Goal: Task Accomplishment & Management: Complete application form

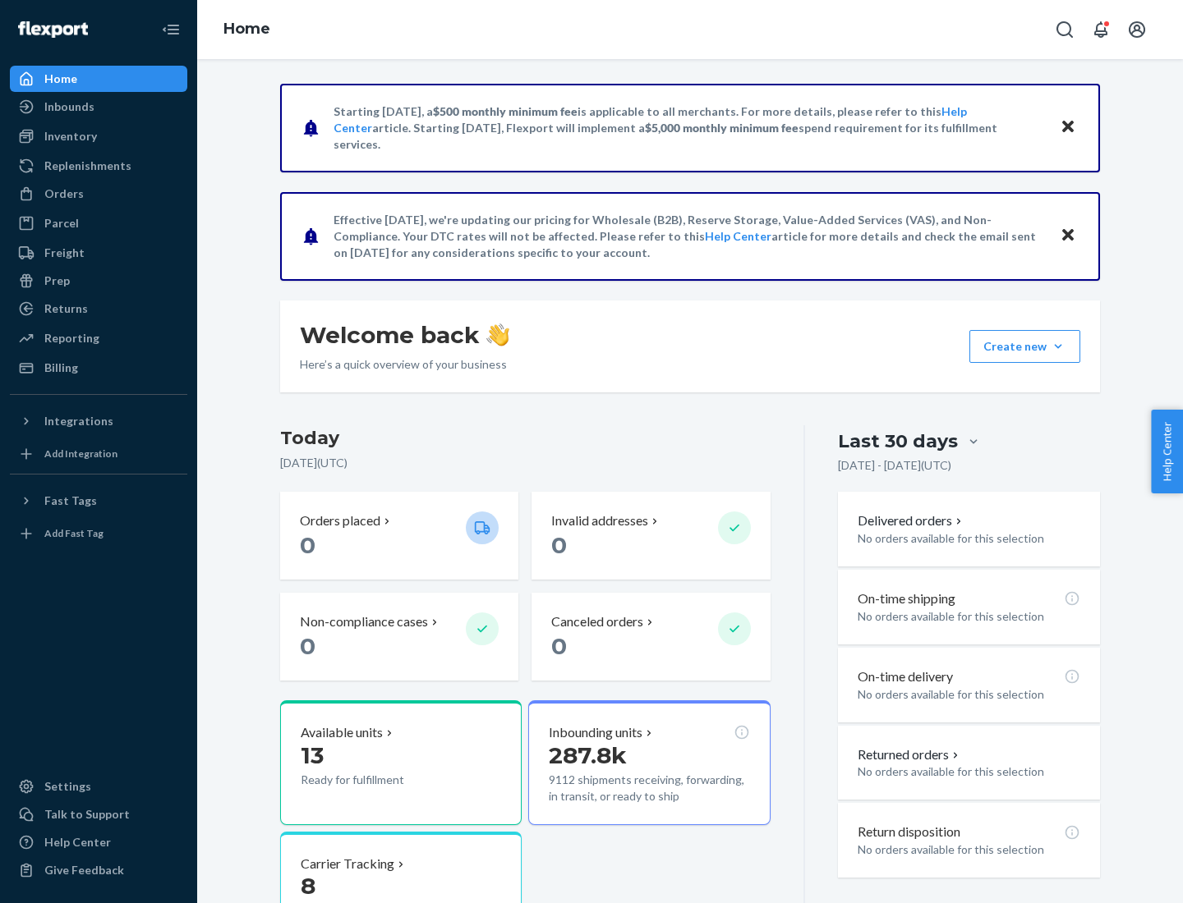
click at [1058, 347] on button "Create new Create new inbound Create new order Create new product" at bounding box center [1024, 346] width 111 height 33
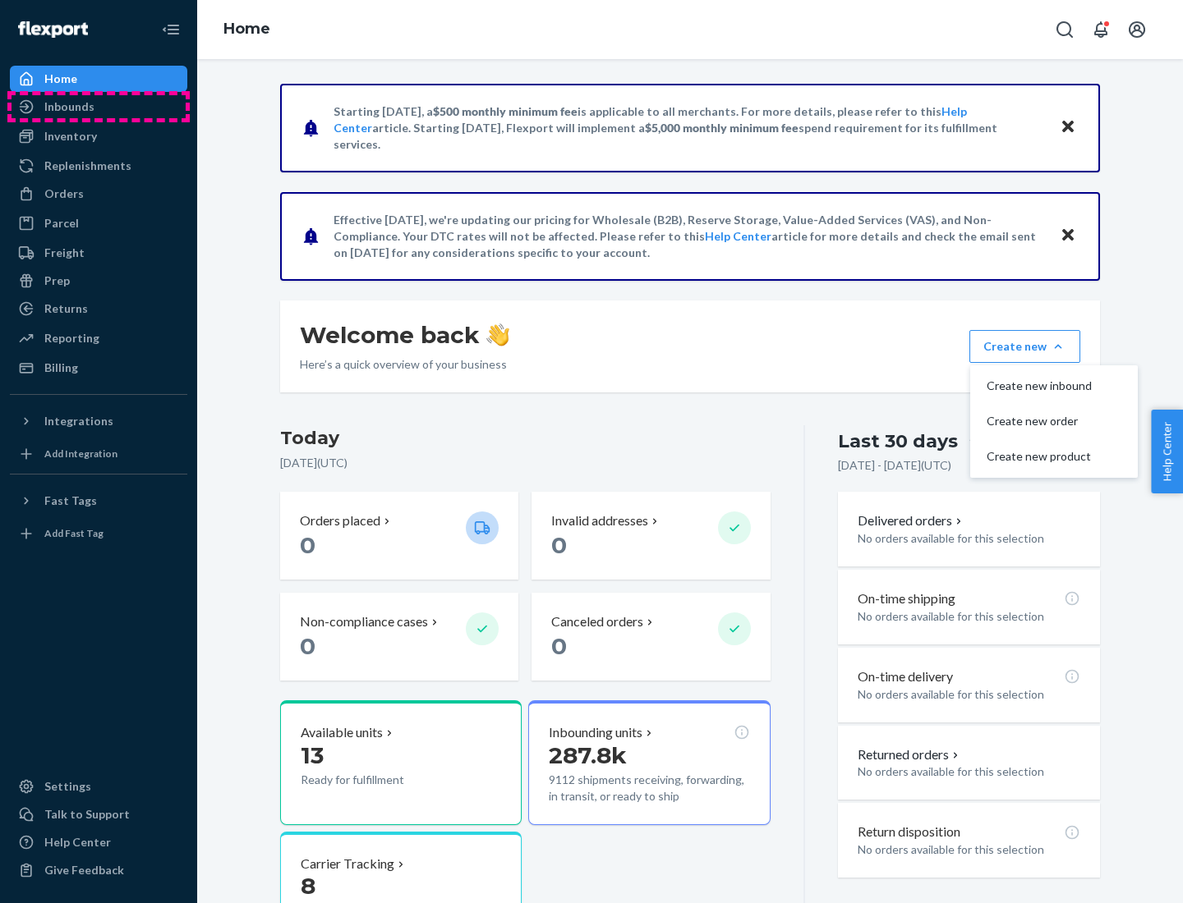
click at [99, 107] on div "Inbounds" at bounding box center [98, 106] width 174 height 23
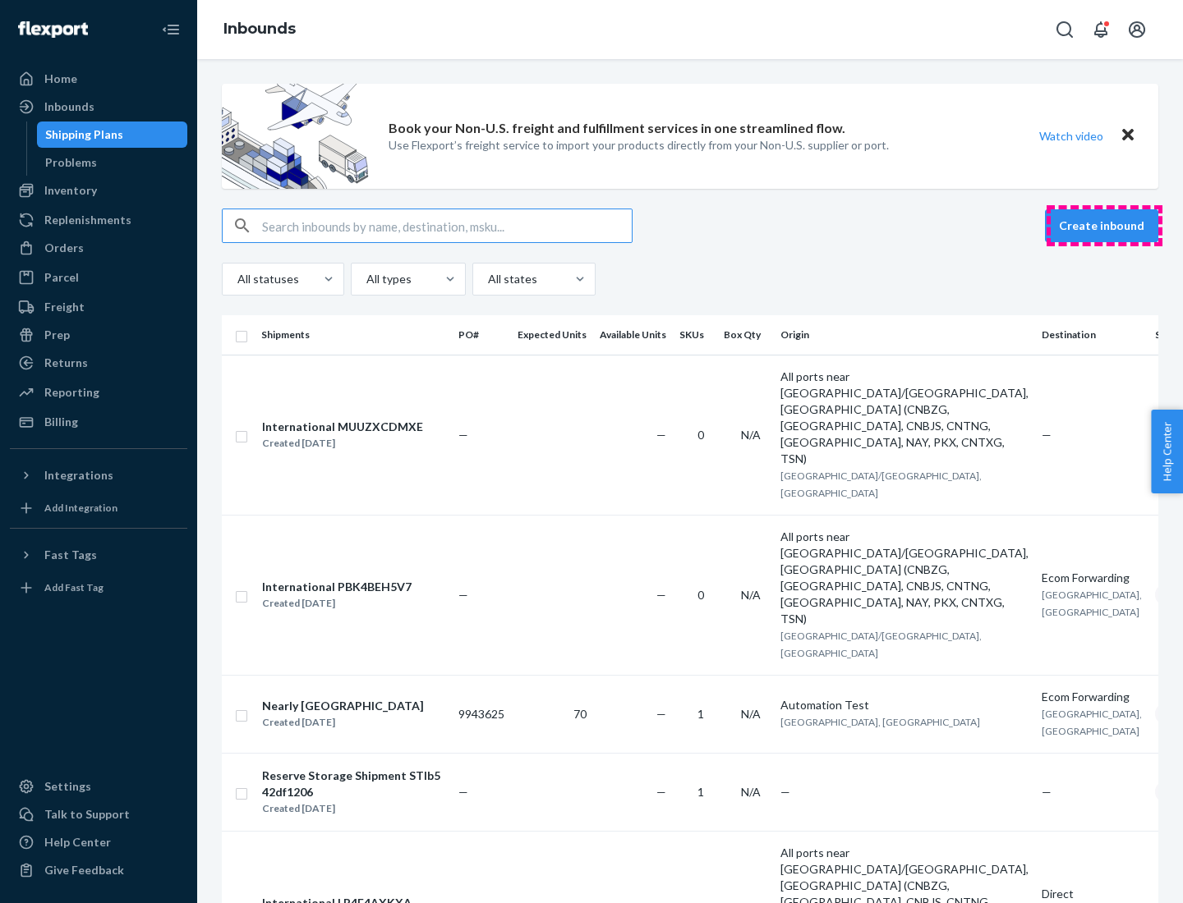
click at [1104, 226] on button "Create inbound" at bounding box center [1101, 225] width 113 height 33
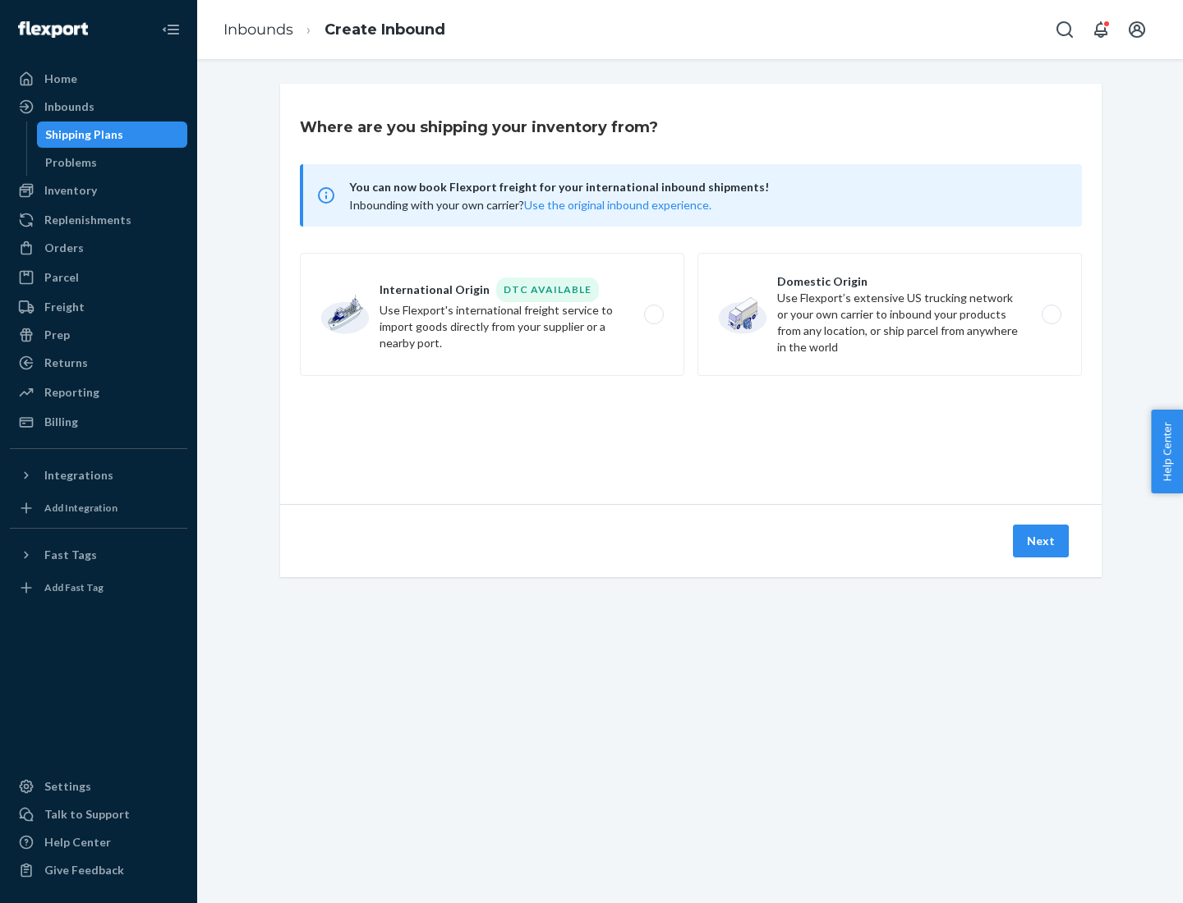
click at [889, 315] on label "Domestic Origin Use Flexport’s extensive US trucking network or your own carrie…" at bounding box center [889, 314] width 384 height 123
click at [1050, 315] on input "Domestic Origin Use Flexport’s extensive US trucking network or your own carrie…" at bounding box center [1055, 315] width 11 height 11
radio input "true"
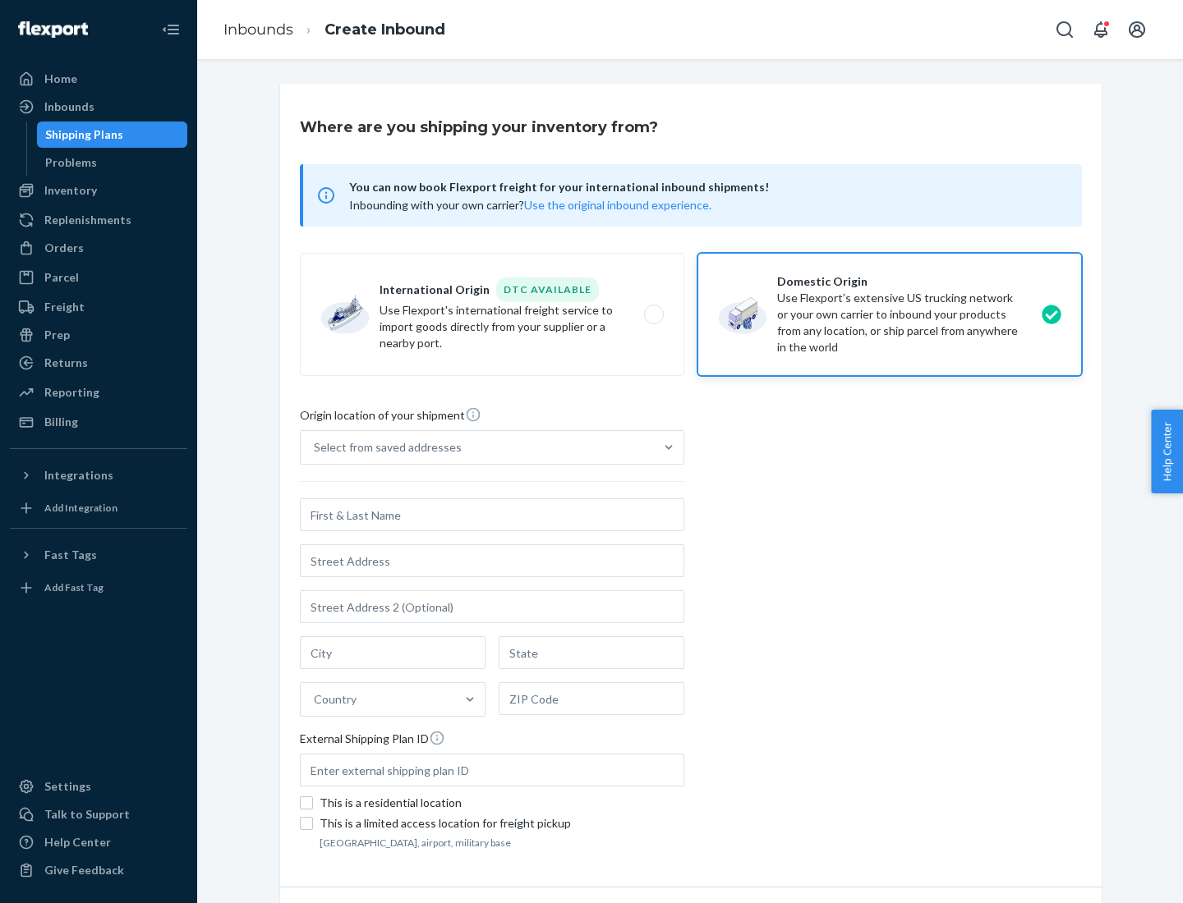
click at [384, 448] on div "Select from saved addresses" at bounding box center [388, 447] width 148 height 16
click at [315, 448] on input "Select from saved addresses" at bounding box center [315, 447] width 2 height 16
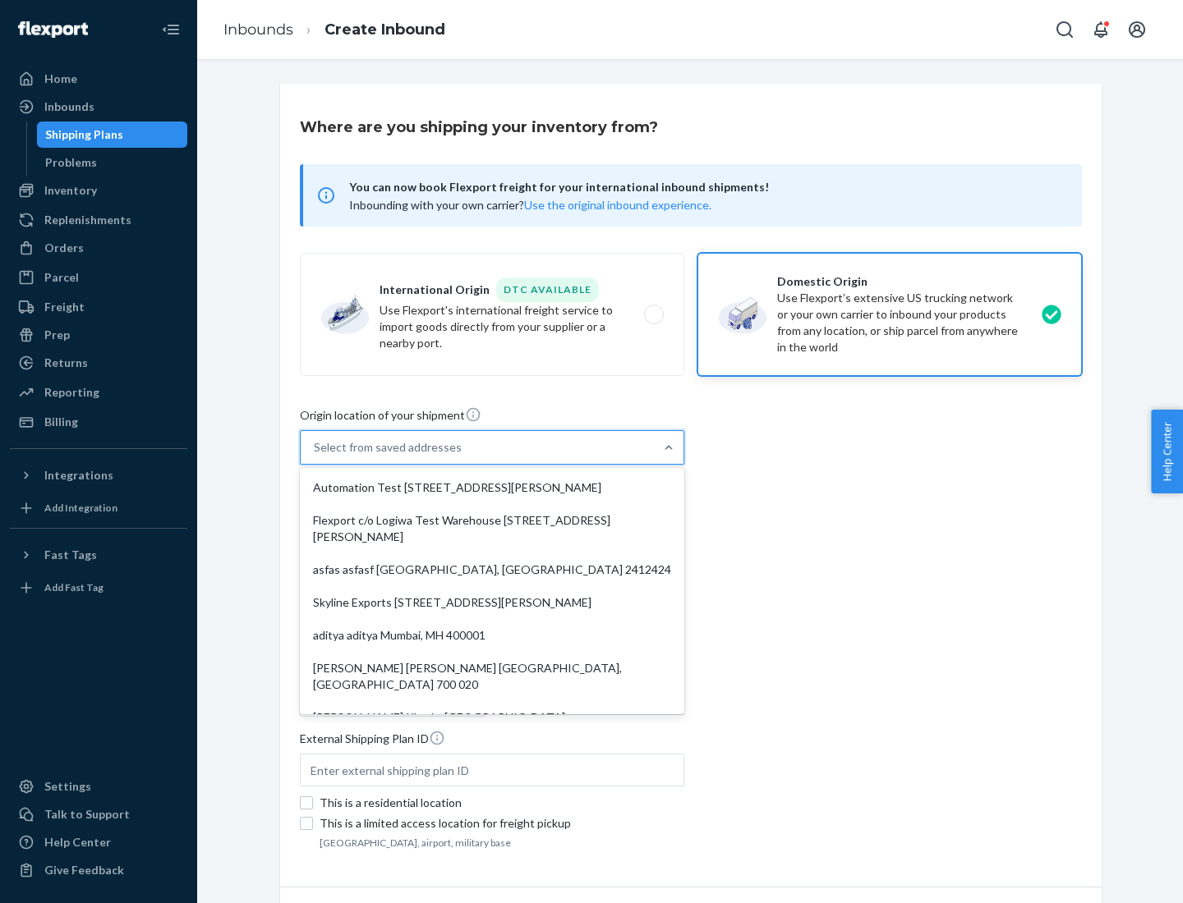
scroll to position [7, 0]
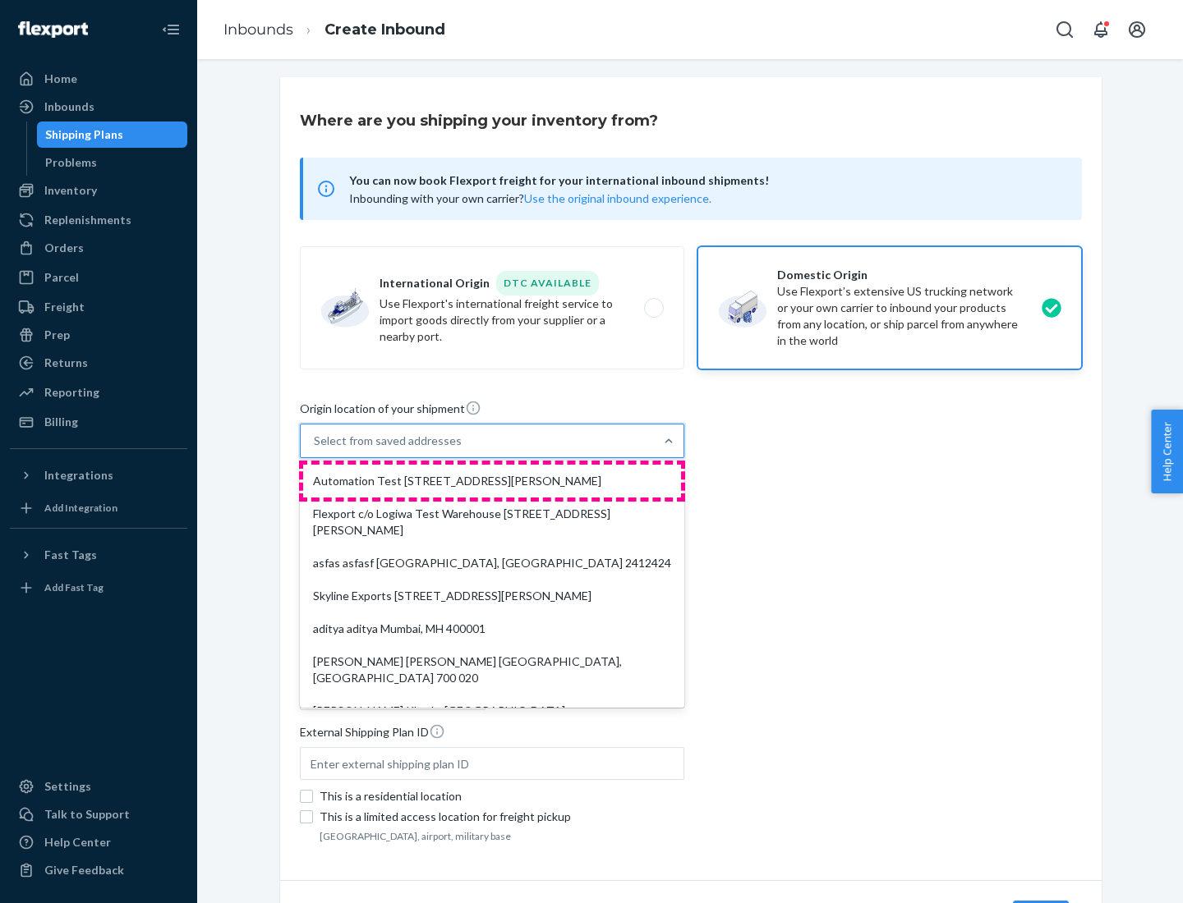
click at [492, 481] on div "Automation Test [STREET_ADDRESS][PERSON_NAME]" at bounding box center [492, 481] width 378 height 33
click at [315, 449] on input "option Automation Test [STREET_ADDRESS][PERSON_NAME]. 9 results available. Use …" at bounding box center [315, 441] width 2 height 16
type input "Automation Test"
type input "9th Floor"
type input "[GEOGRAPHIC_DATA]"
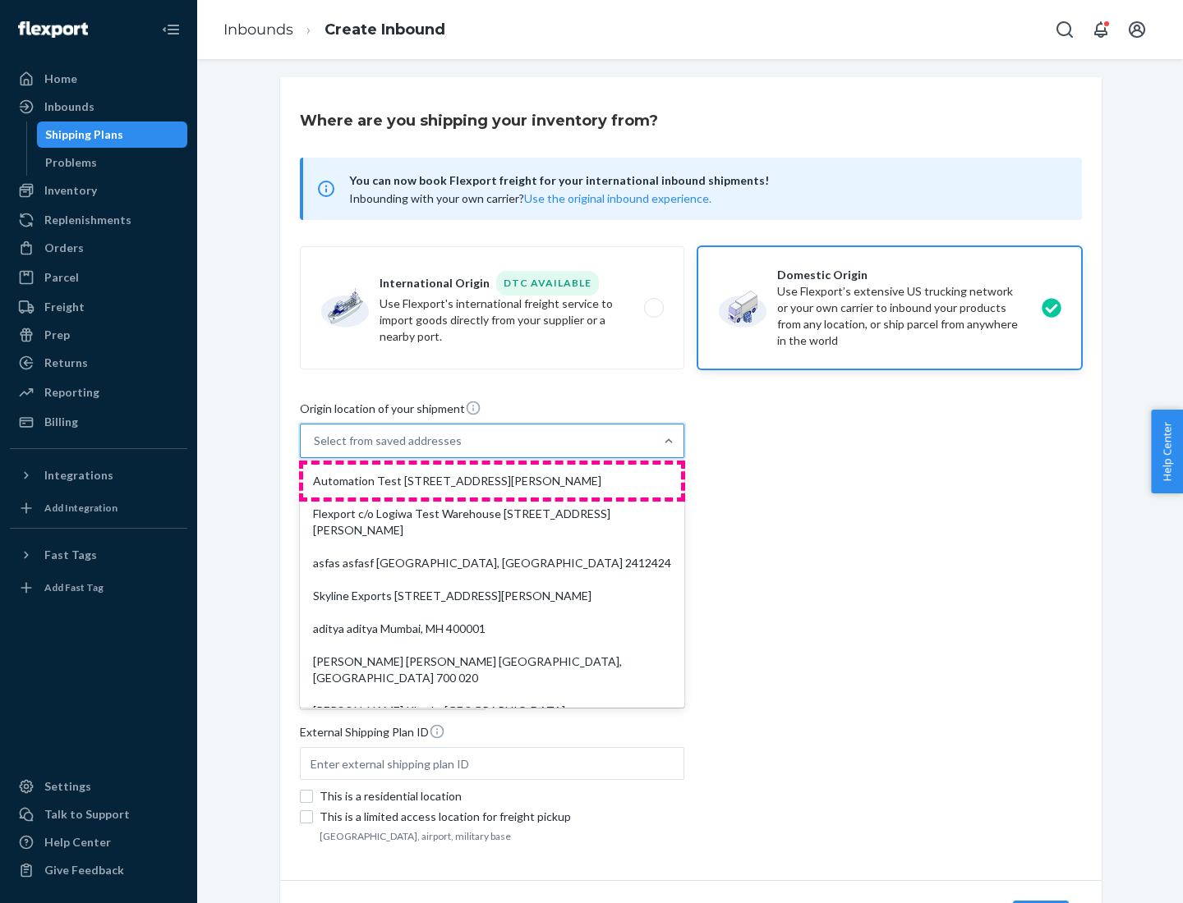
type input "CA"
type input "94104"
type input "[STREET_ADDRESS][PERSON_NAME]"
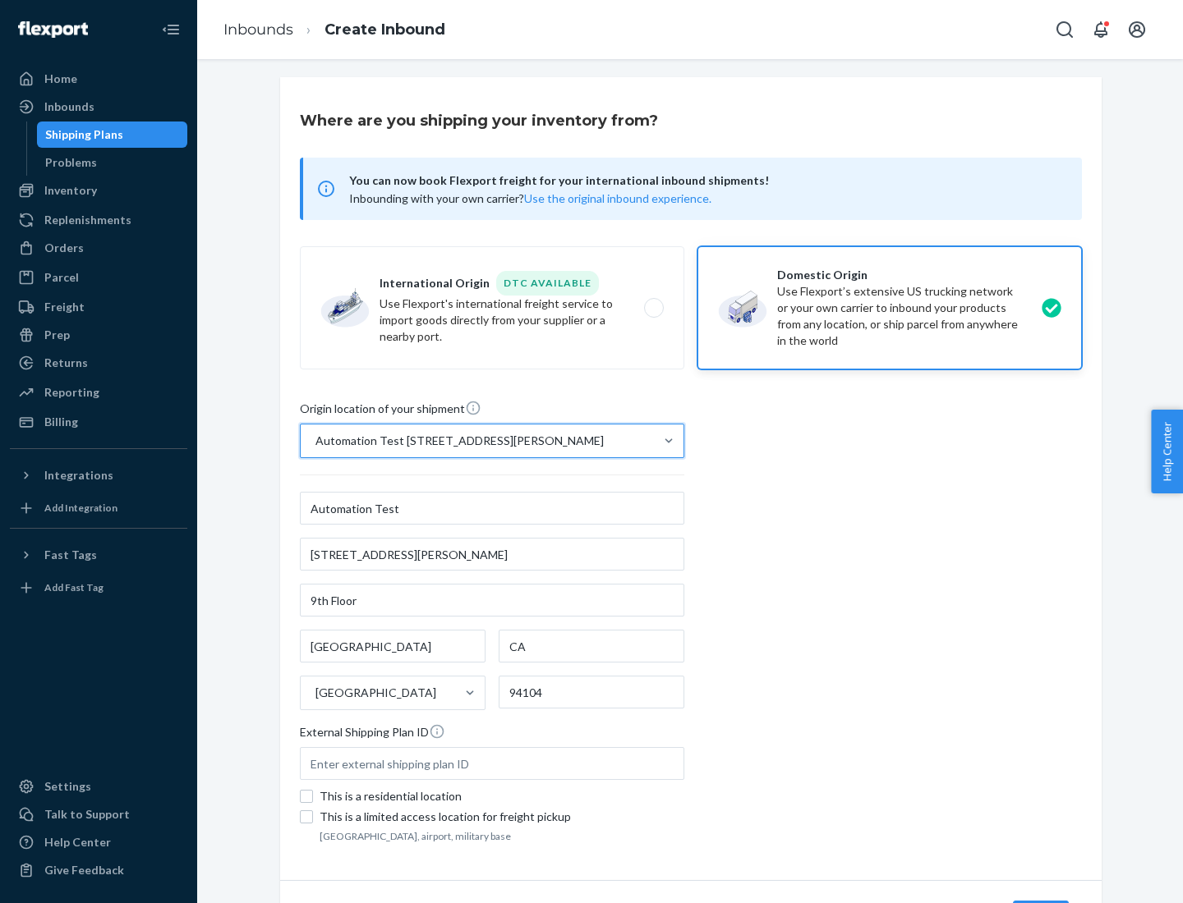
scroll to position [96, 0]
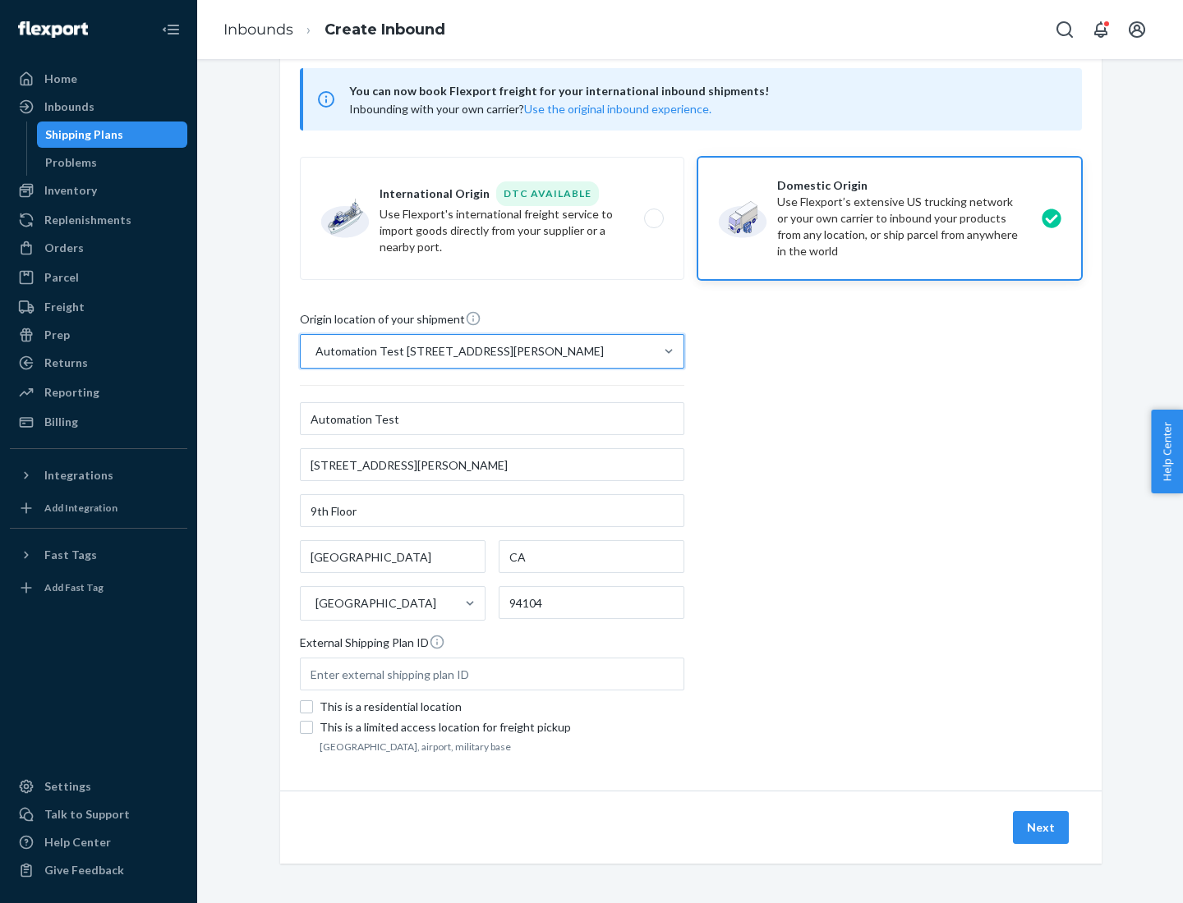
click at [1041, 828] on button "Next" at bounding box center [1041, 827] width 56 height 33
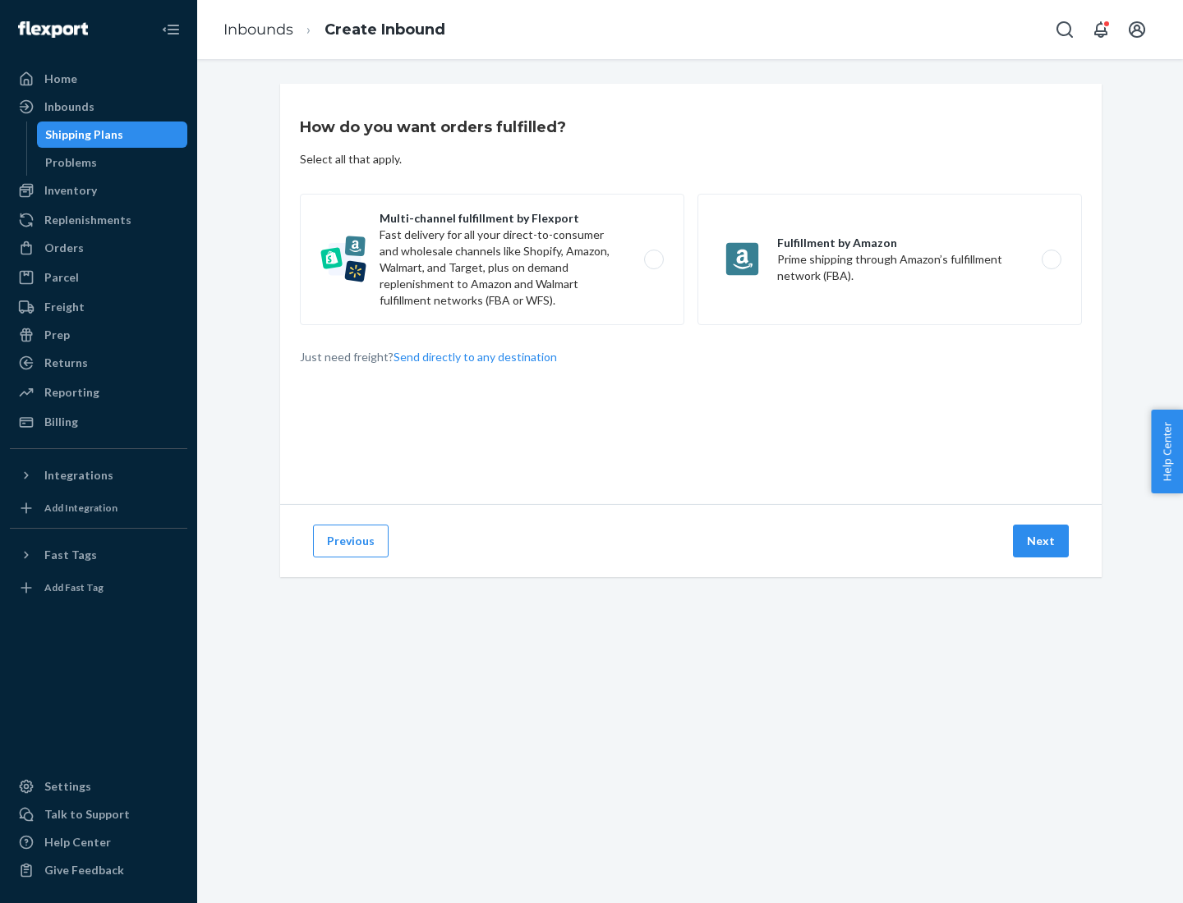
click at [492, 260] on label "Multi-channel fulfillment by Flexport Fast delivery for all your direct-to-cons…" at bounding box center [492, 259] width 384 height 131
click at [653, 260] on input "Multi-channel fulfillment by Flexport Fast delivery for all your direct-to-cons…" at bounding box center [658, 260] width 11 height 11
radio input "true"
click at [1041, 541] on button "Next" at bounding box center [1041, 541] width 56 height 33
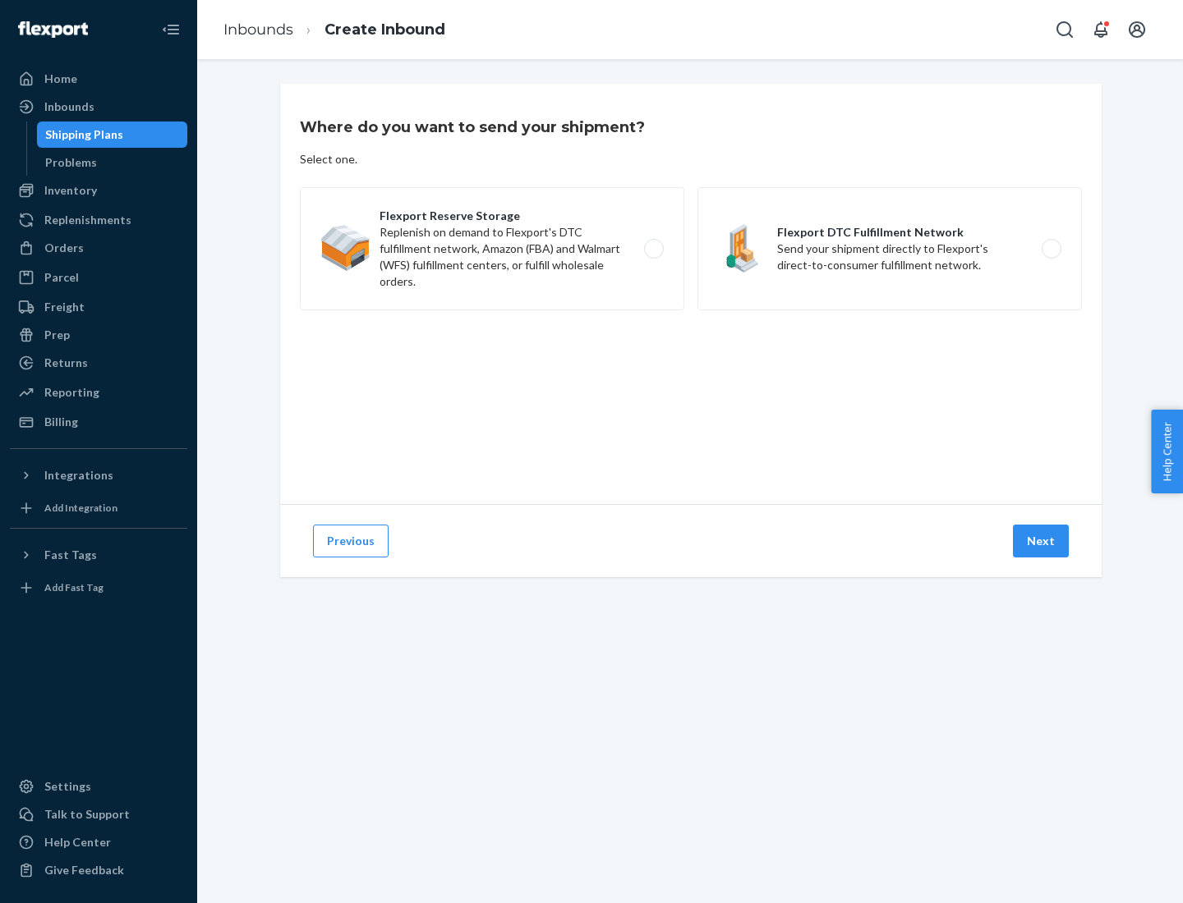
click at [889, 249] on label "Flexport DTC Fulfillment Network Send your shipment directly to Flexport's dire…" at bounding box center [889, 248] width 384 height 123
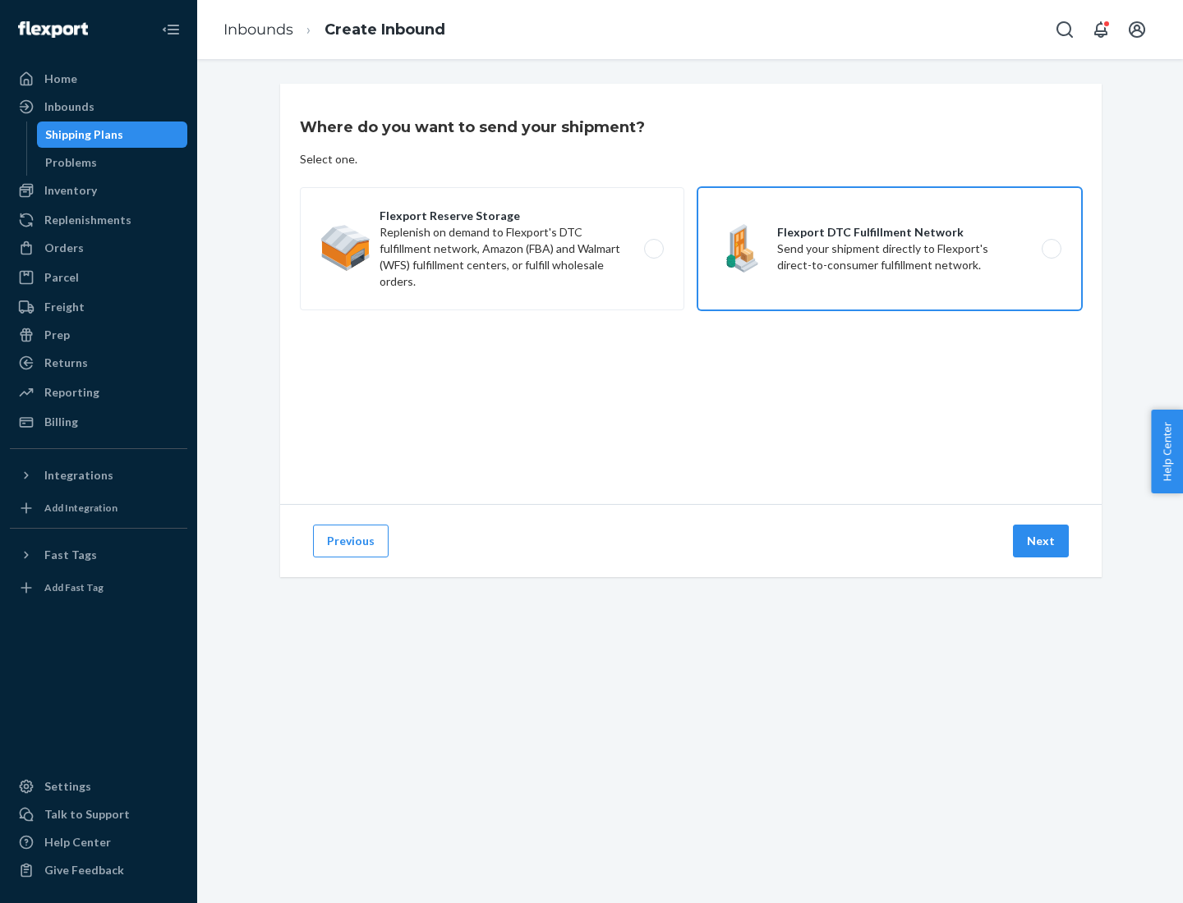
click at [1050, 249] on input "Flexport DTC Fulfillment Network Send your shipment directly to Flexport's dire…" at bounding box center [1055, 249] width 11 height 11
radio input "true"
click at [1041, 541] on button "Next" at bounding box center [1041, 541] width 56 height 33
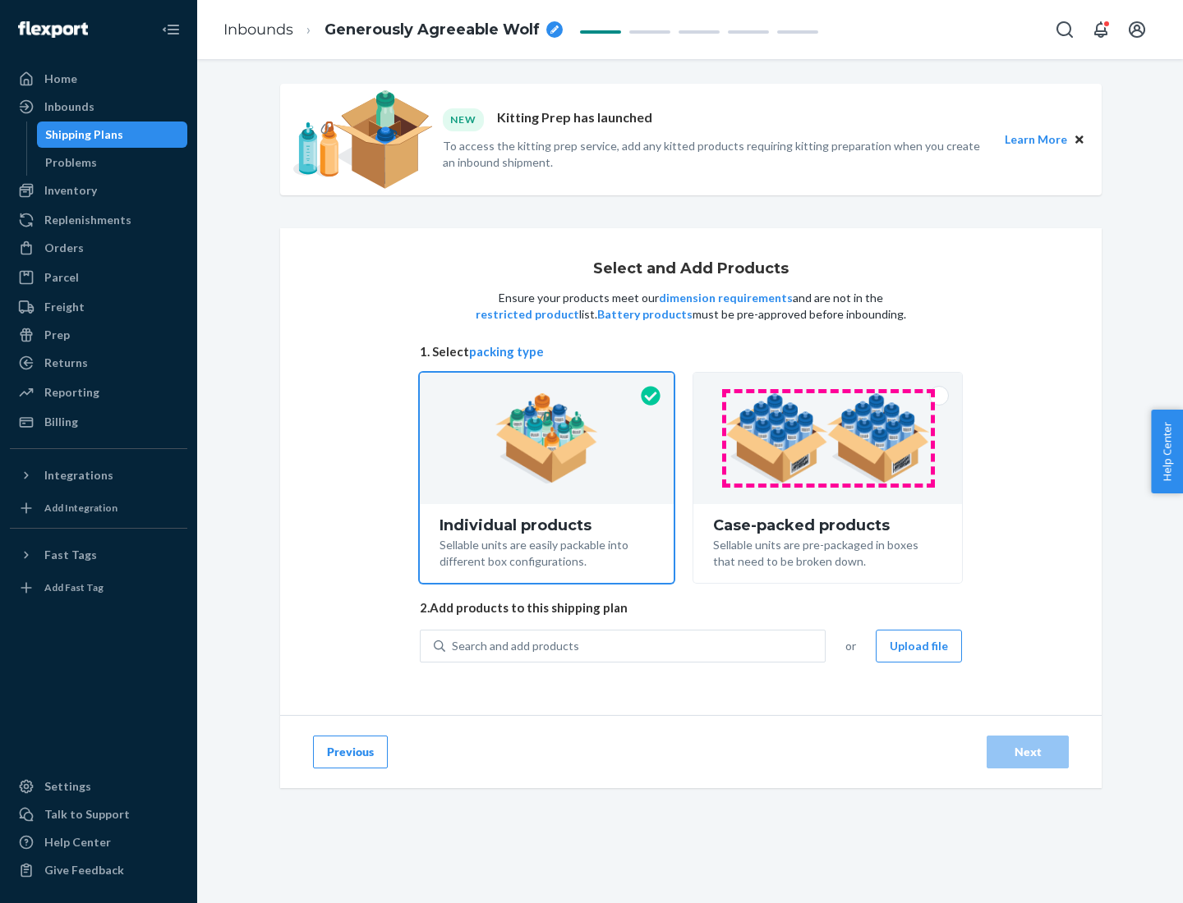
click at [828, 439] on img at bounding box center [827, 438] width 204 height 90
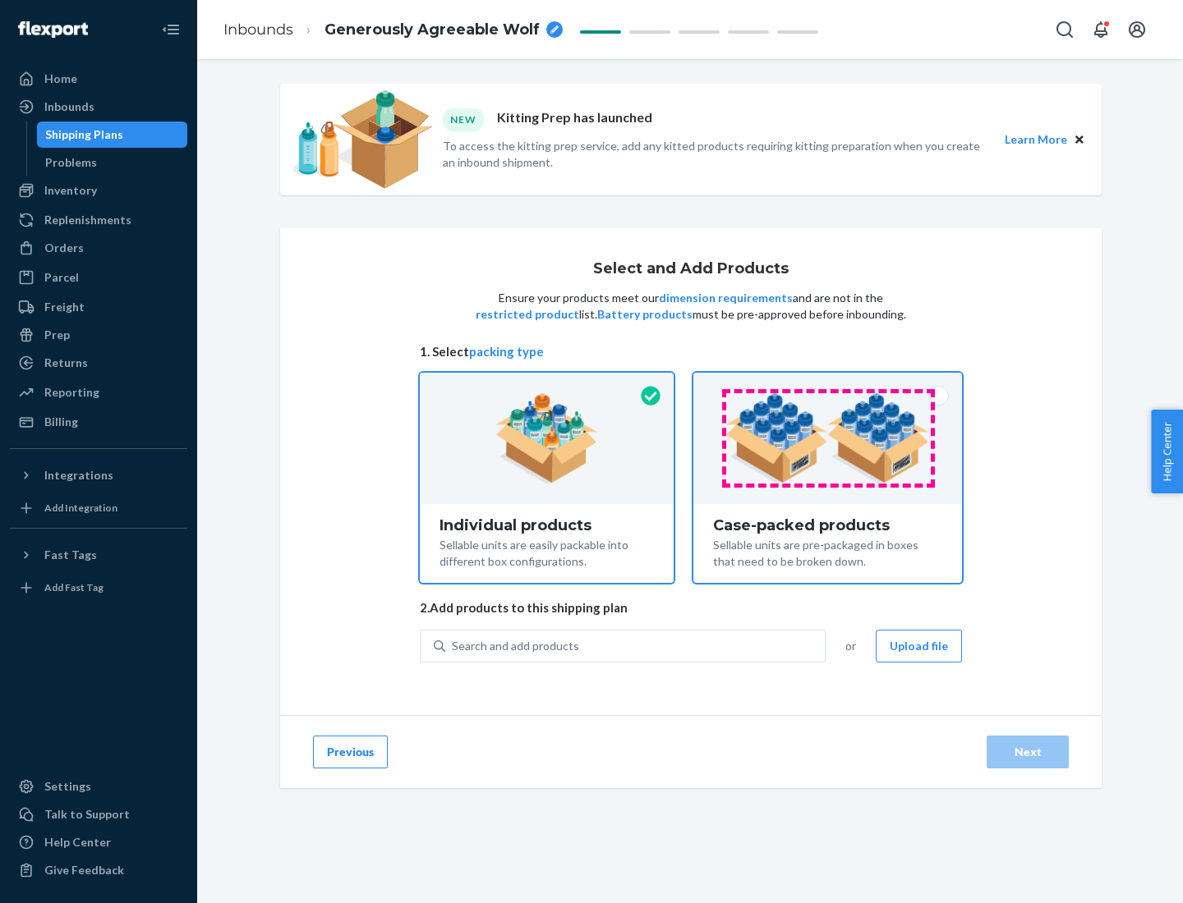
click at [828, 384] on input "Case-packed products Sellable units are pre-packaged in boxes that need to be b…" at bounding box center [827, 378] width 11 height 11
radio input "true"
radio input "false"
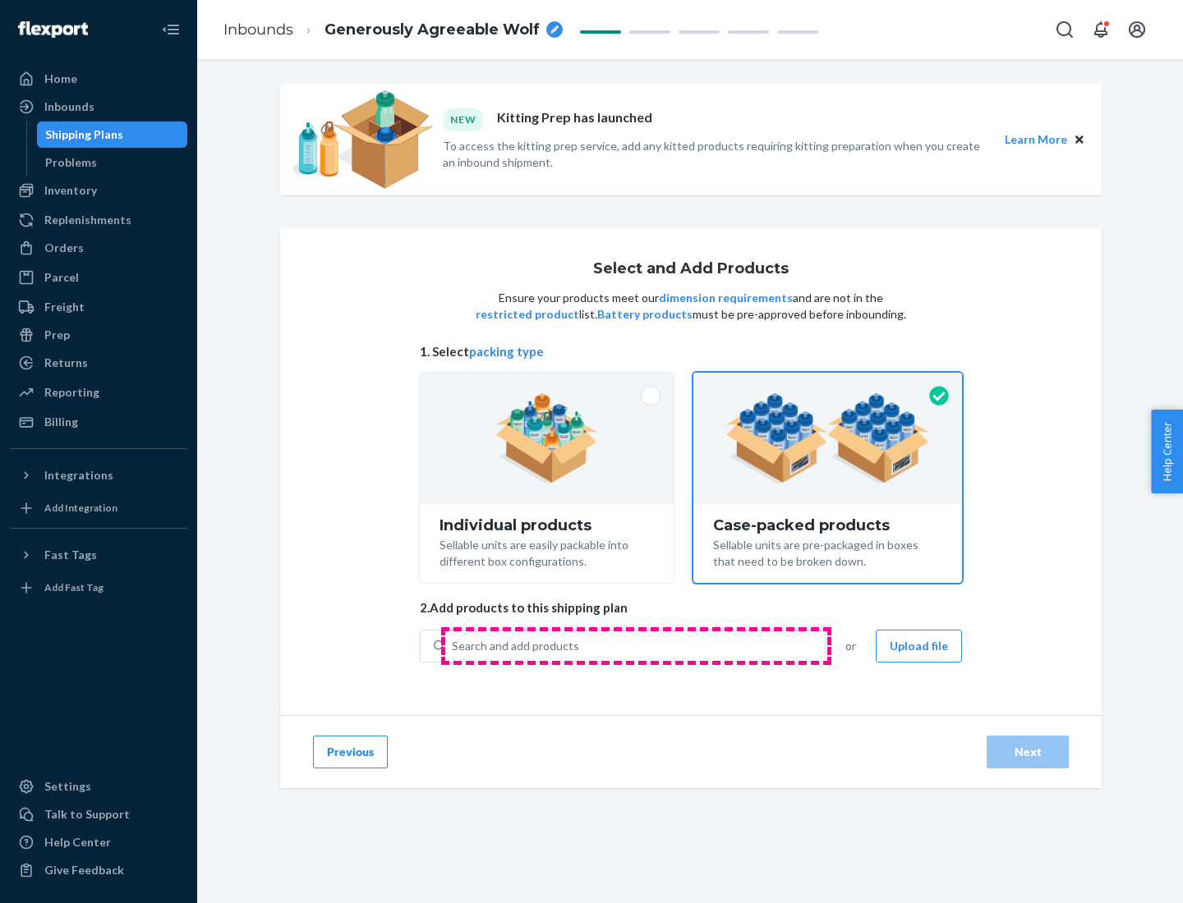
click at [636, 645] on div "Search and add products" at bounding box center [634, 647] width 379 height 30
click at [453, 645] on input "Search and add products" at bounding box center [453, 646] width 2 height 16
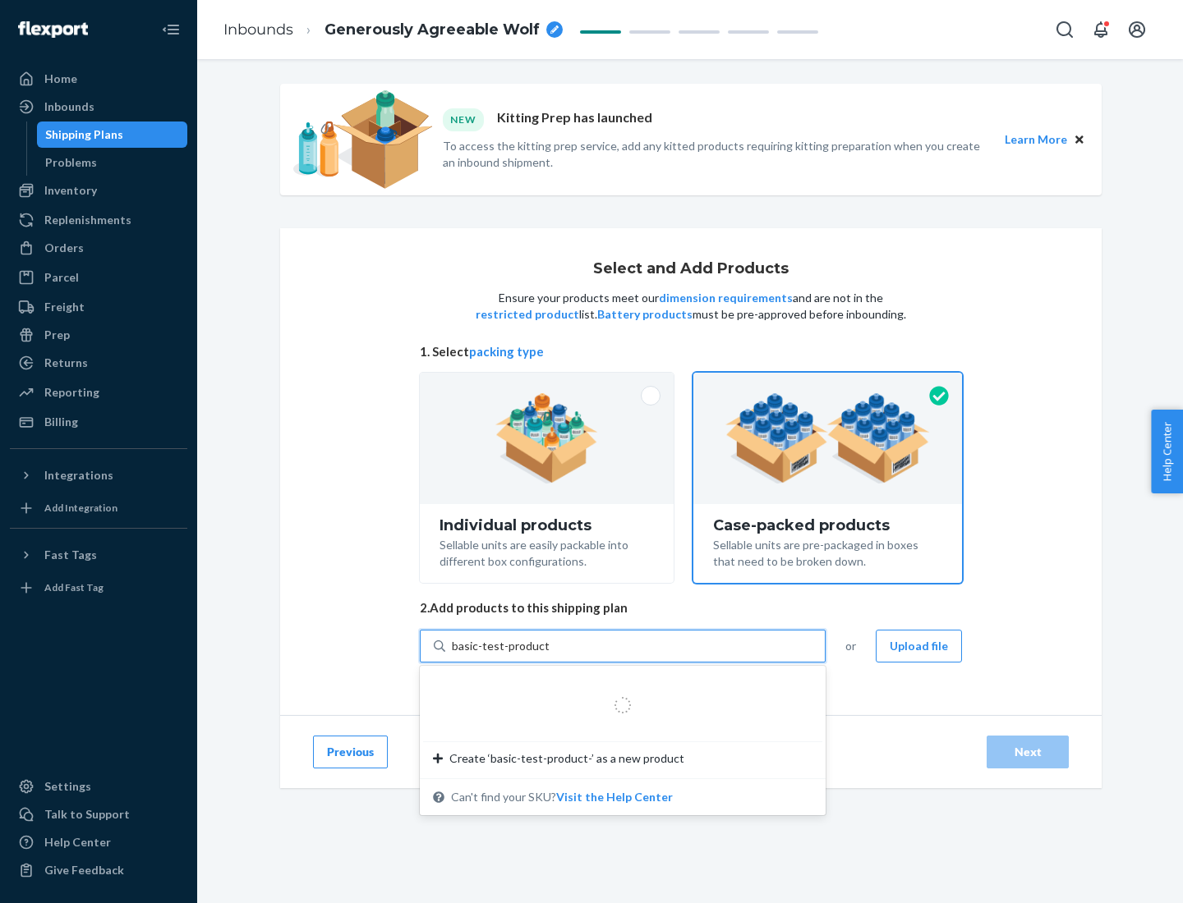
type input "basic-test-product-1"
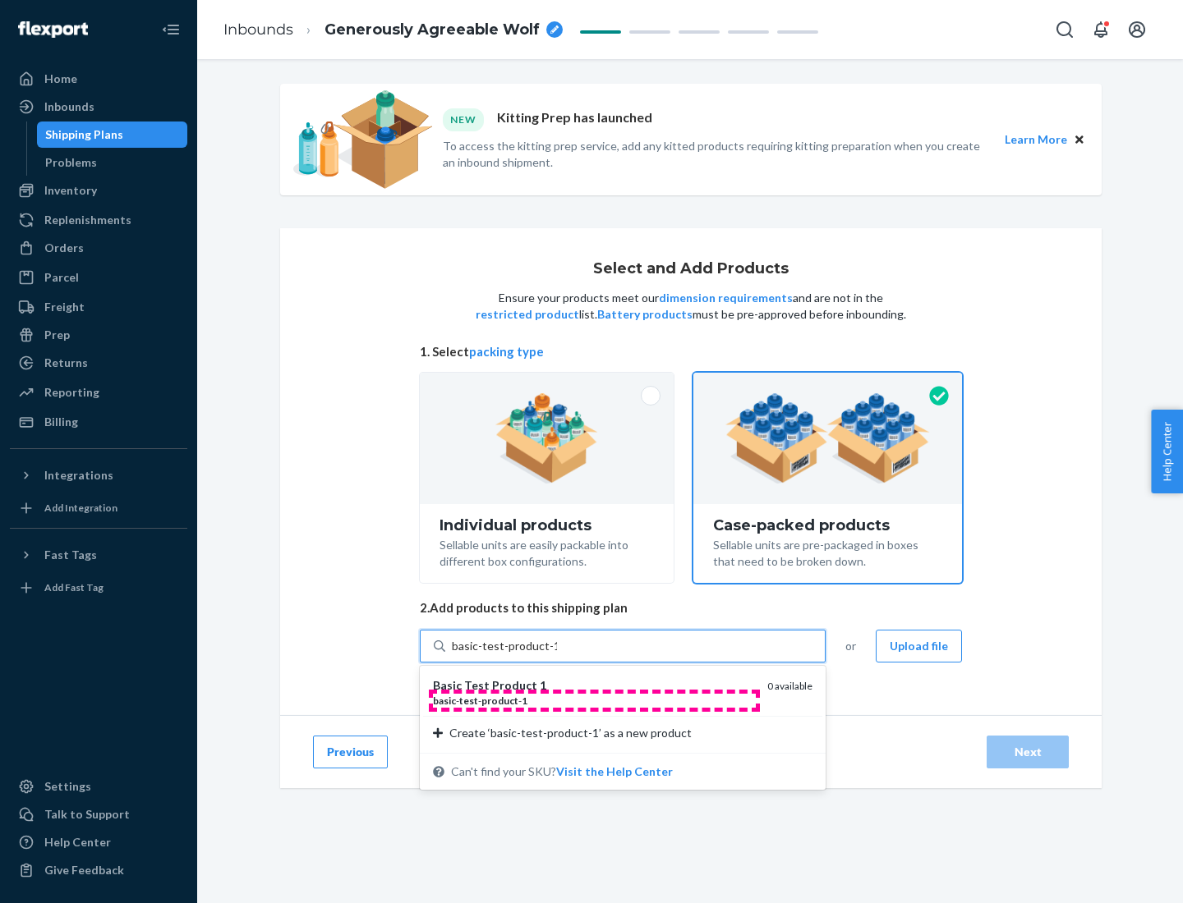
click at [594, 701] on div "basic - test - product - 1" at bounding box center [593, 701] width 321 height 14
click at [557, 655] on input "basic-test-product-1" at bounding box center [504, 646] width 105 height 16
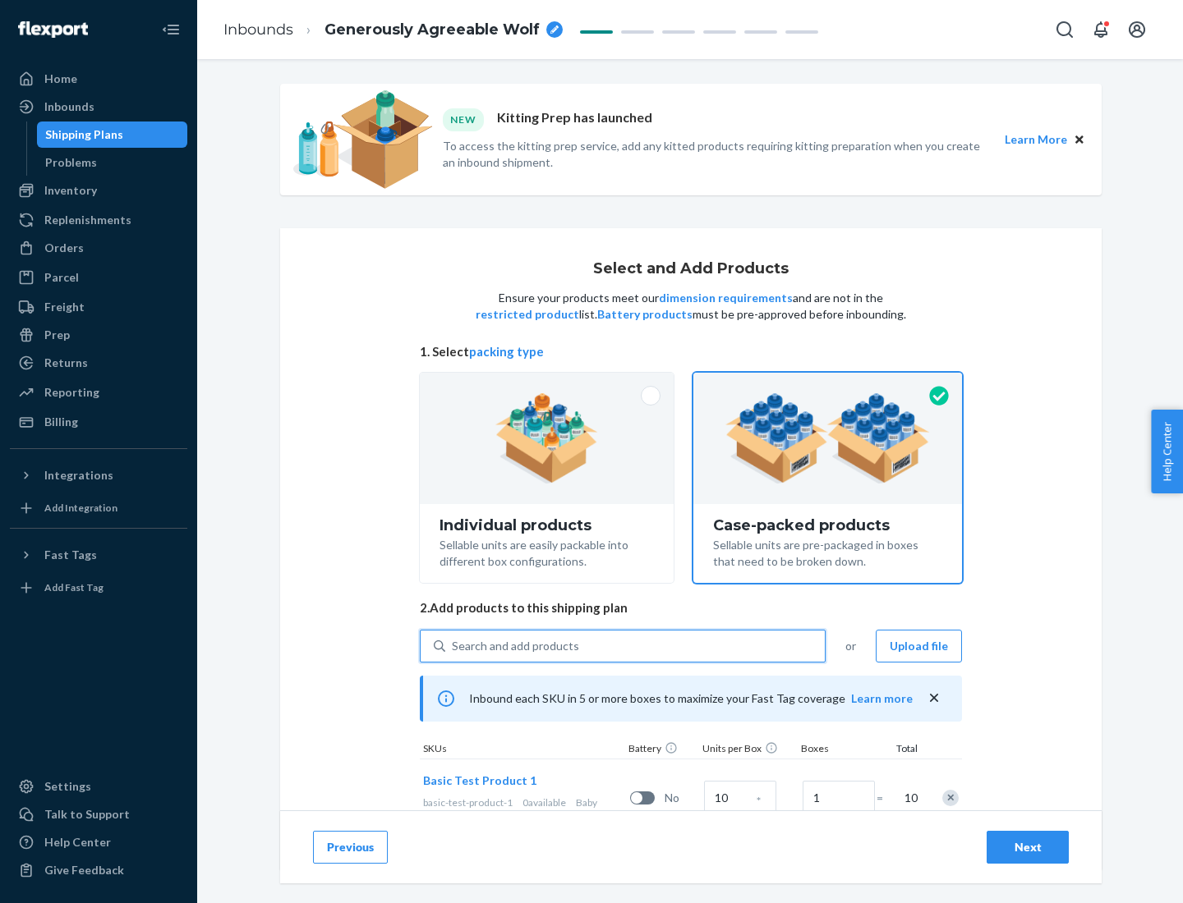
scroll to position [59, 0]
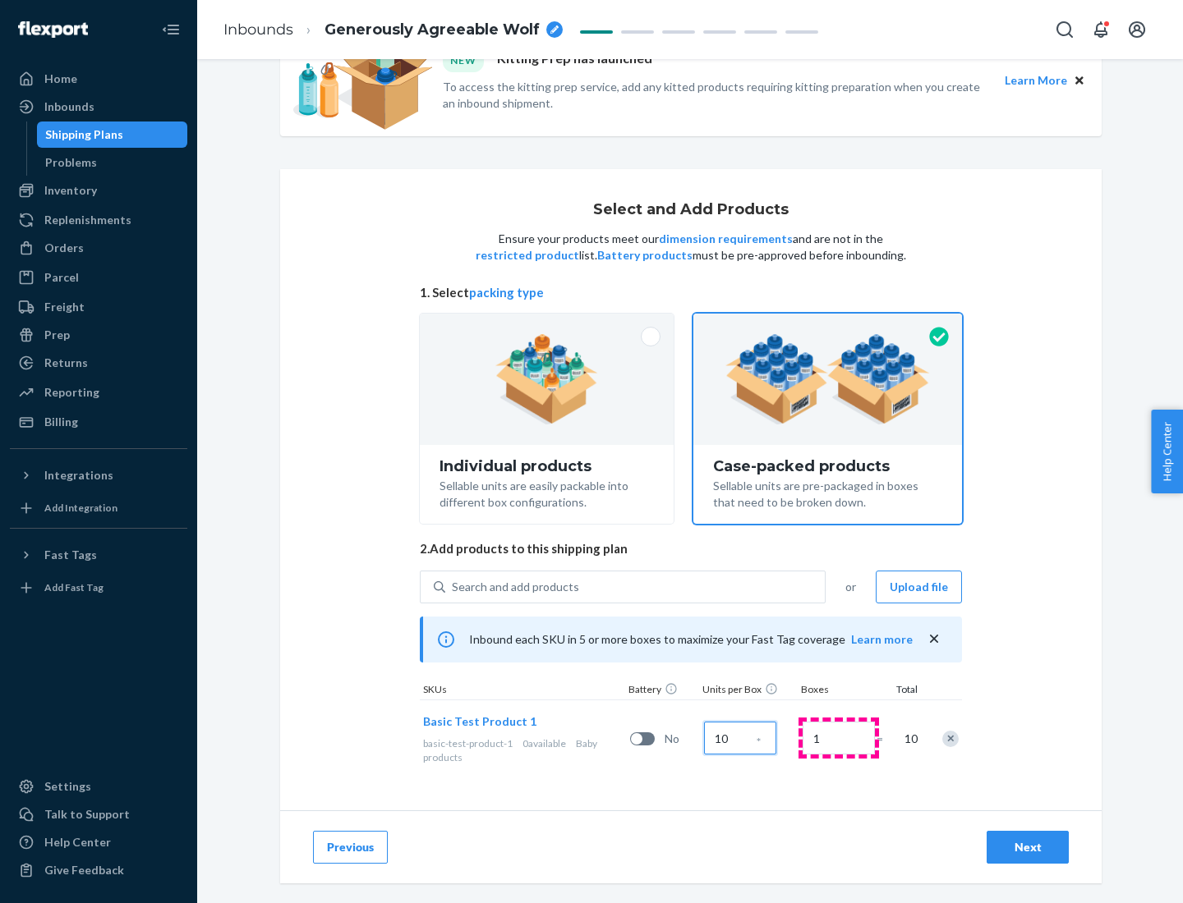
type input "10"
type input "7"
click at [1027, 848] on div "Next" at bounding box center [1027, 847] width 54 height 16
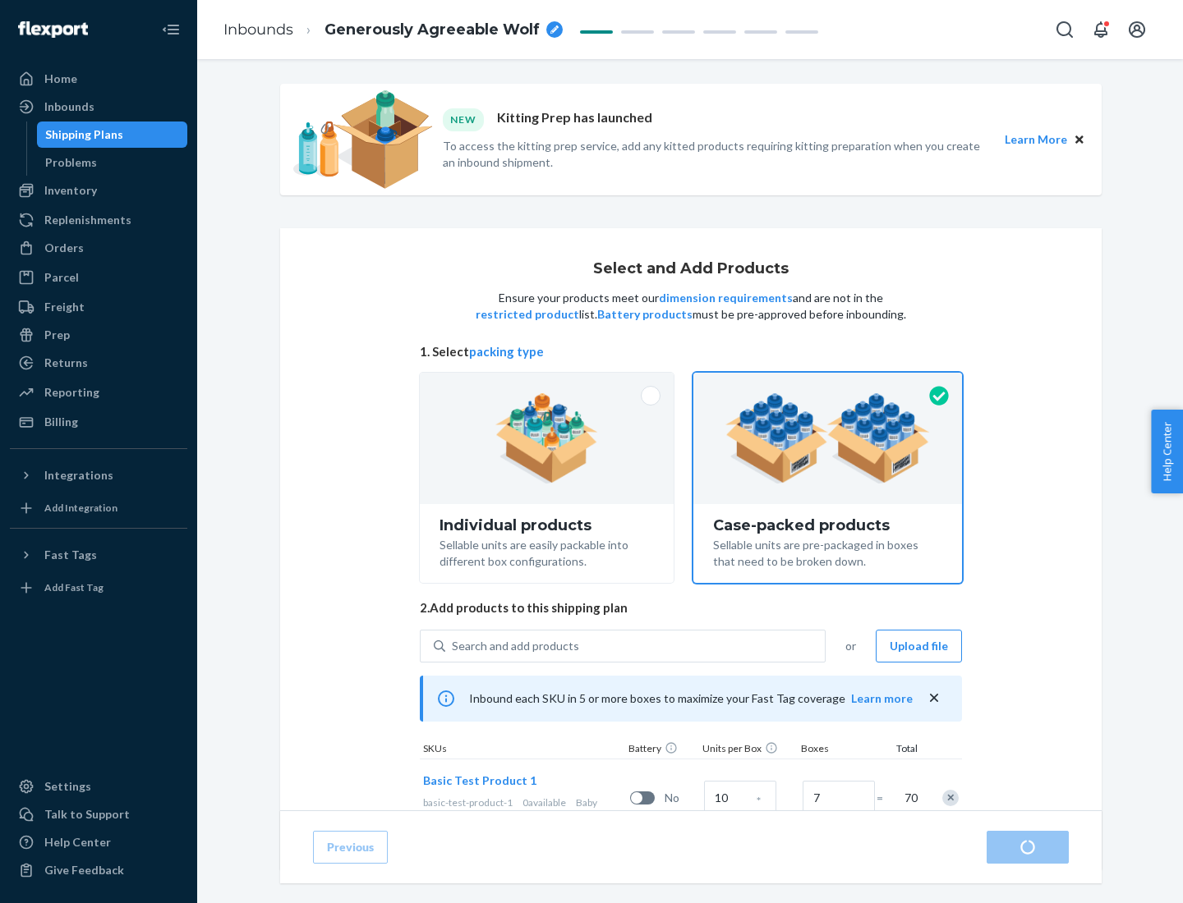
radio input "true"
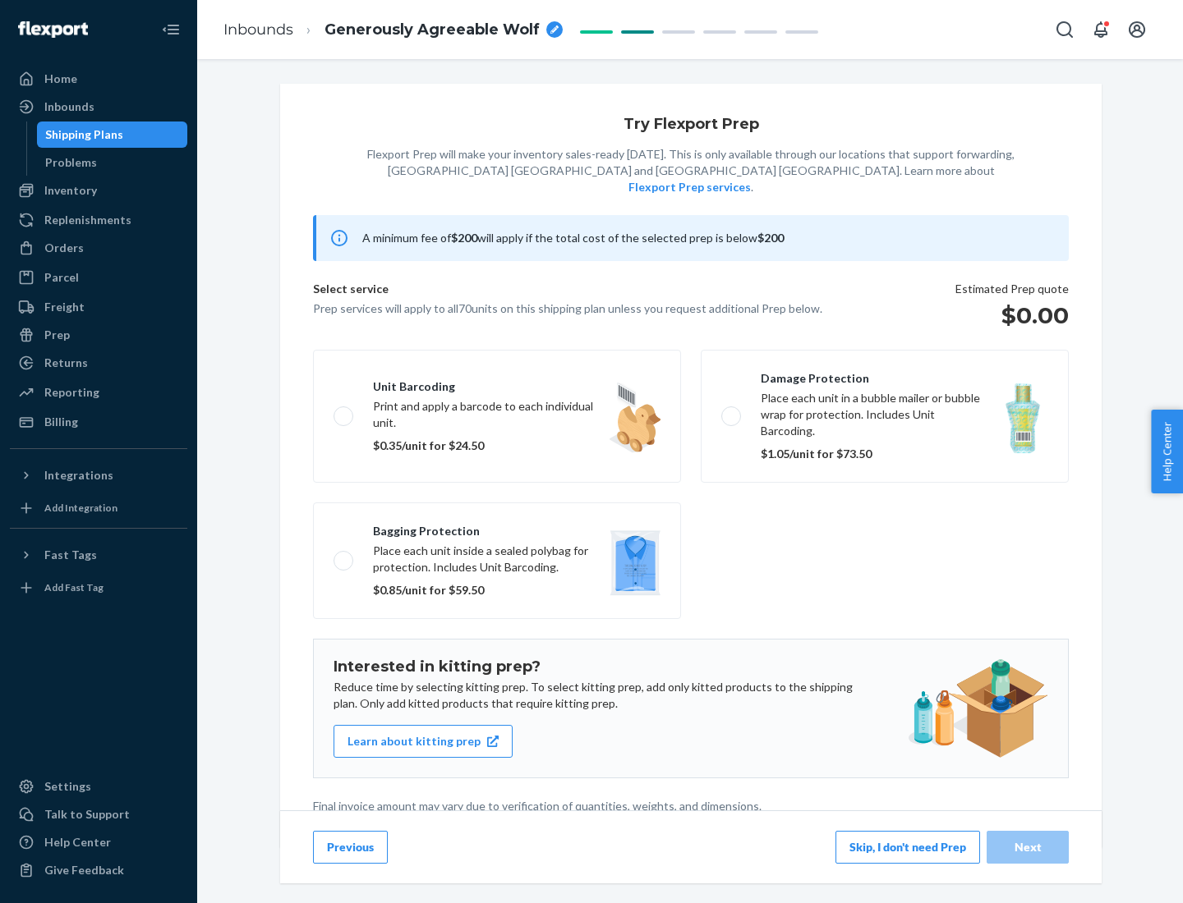
scroll to position [4, 0]
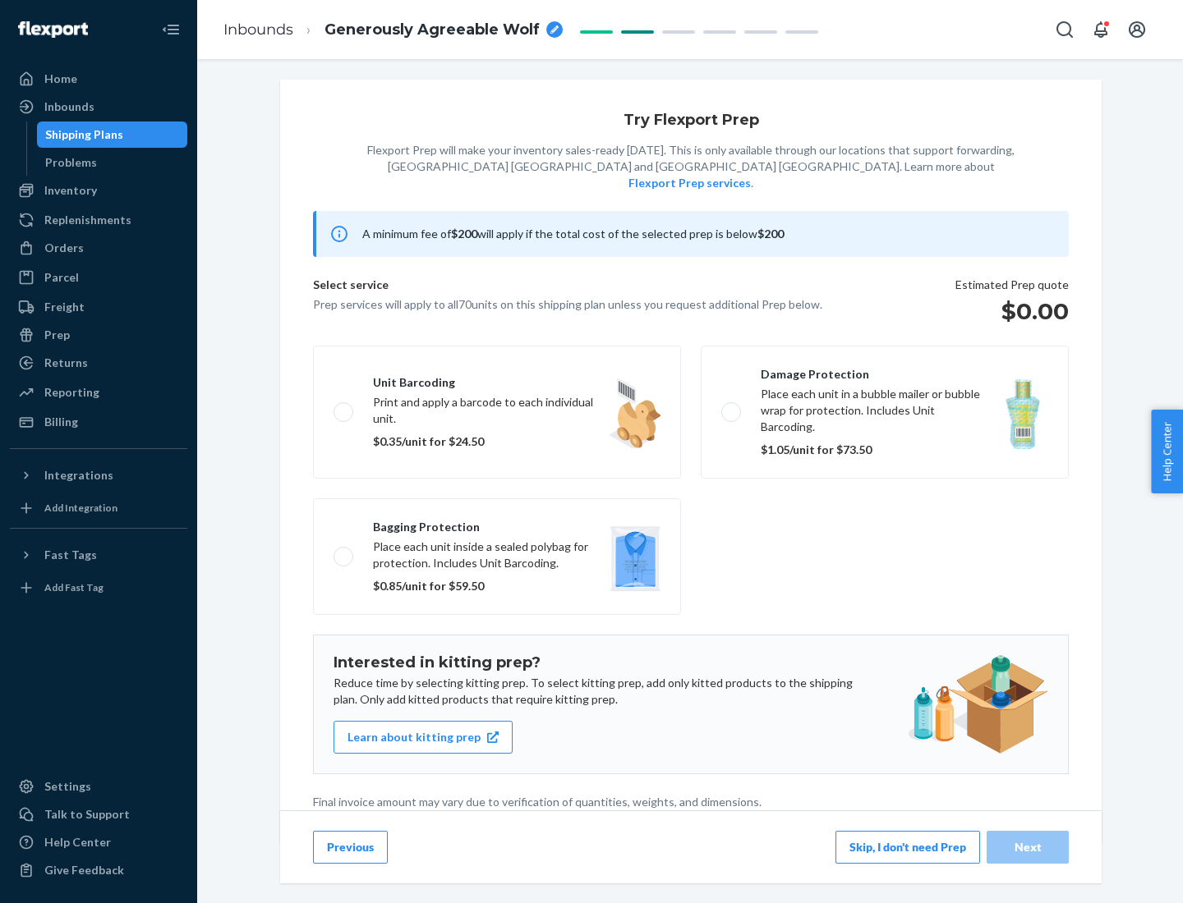
click at [497, 523] on label "Bagging protection Place each unit inside a sealed polybag for protection. Incl…" at bounding box center [497, 556] width 368 height 117
click at [344, 551] on input "Bagging protection Place each unit inside a sealed polybag for protection. Incl…" at bounding box center [338, 556] width 11 height 11
checkbox input "true"
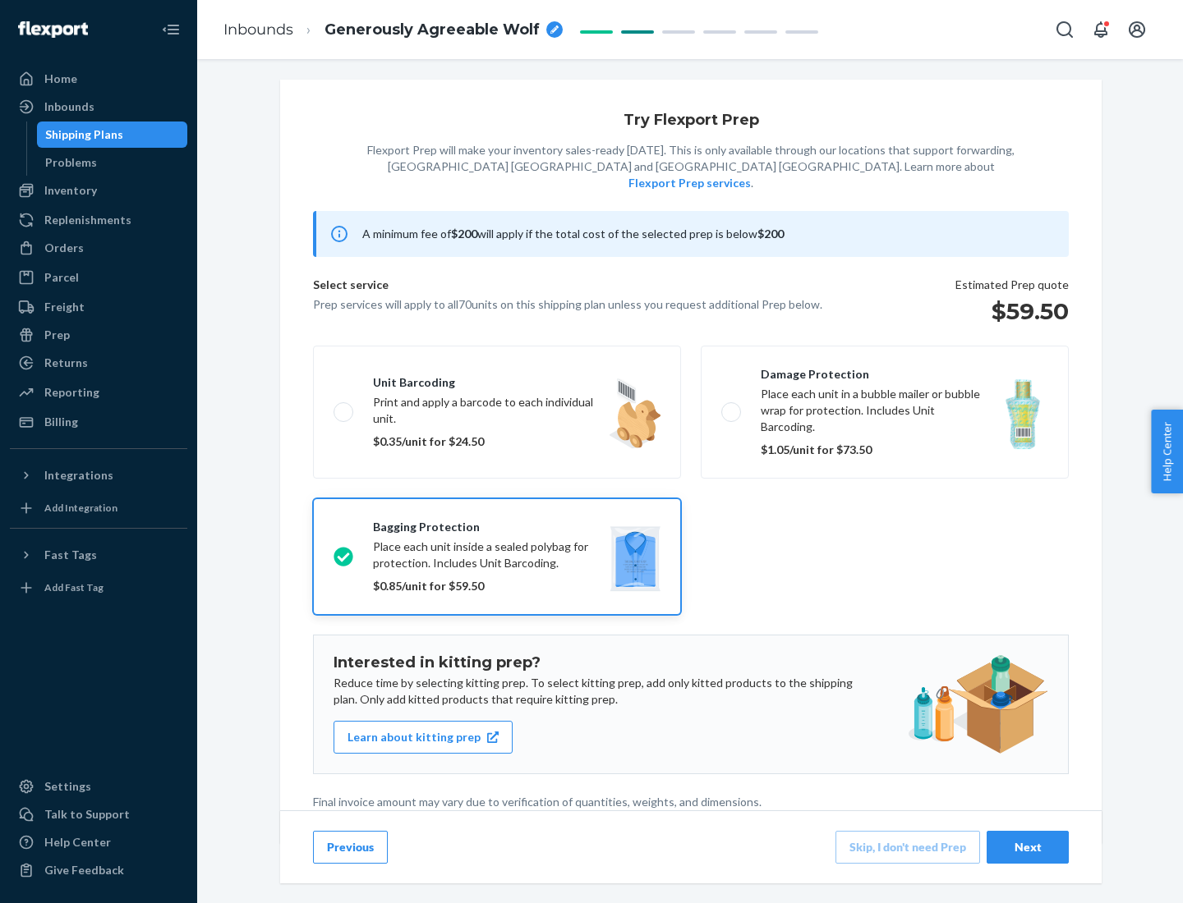
click at [1027, 847] on div "Next" at bounding box center [1027, 847] width 54 height 16
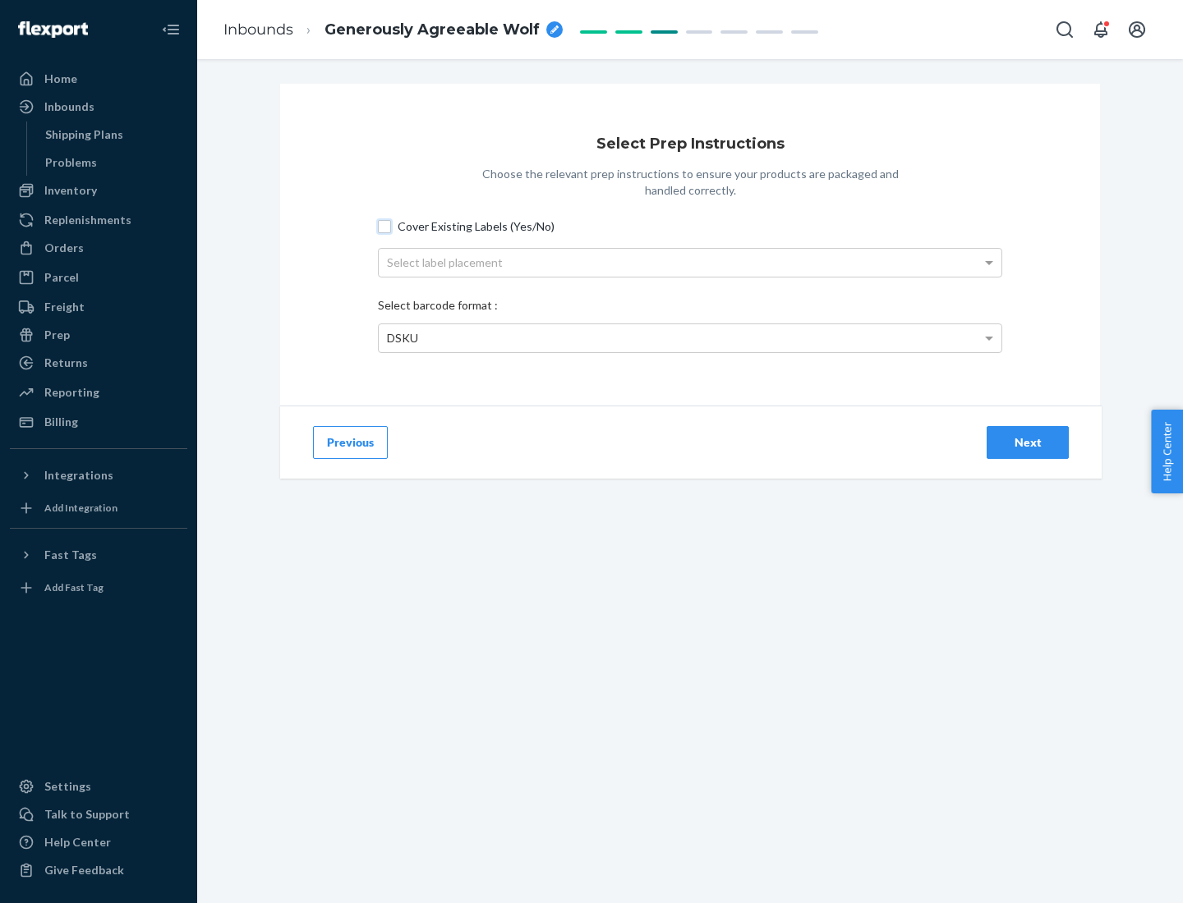
click at [384, 226] on input "Cover Existing Labels (Yes/No)" at bounding box center [384, 226] width 13 height 13
checkbox input "true"
click at [690, 262] on div "Select label placement" at bounding box center [690, 263] width 622 height 28
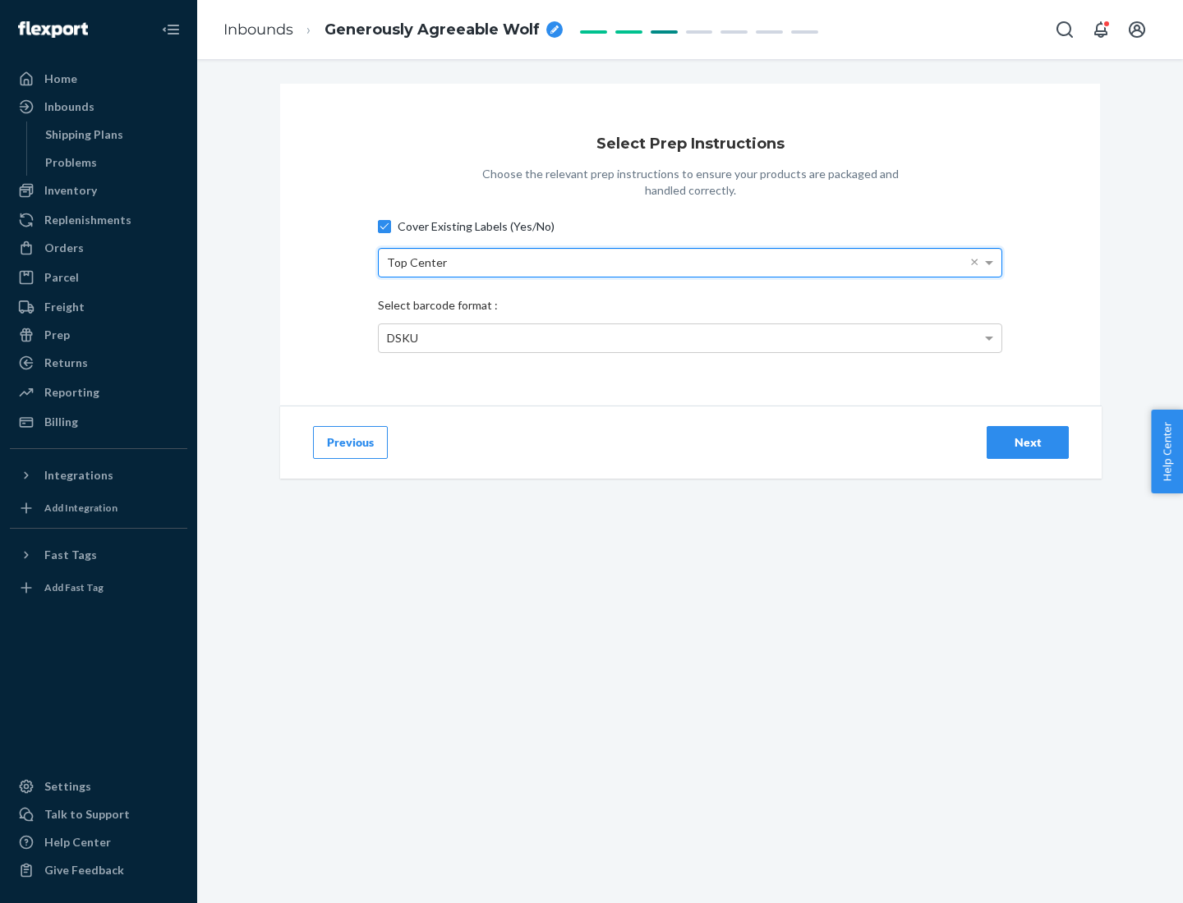
click at [690, 338] on div "DSKU" at bounding box center [690, 338] width 622 height 28
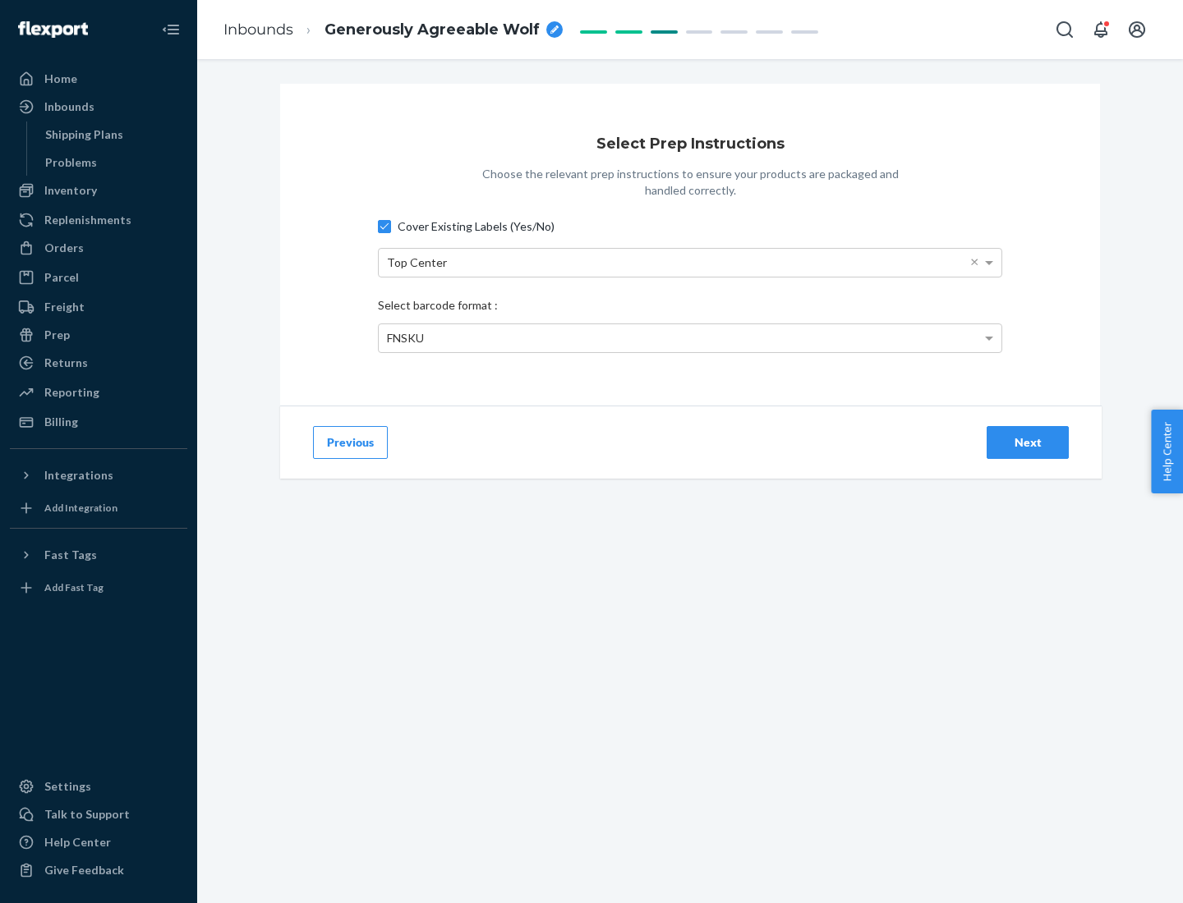
click at [1027, 442] on div "Next" at bounding box center [1027, 442] width 54 height 16
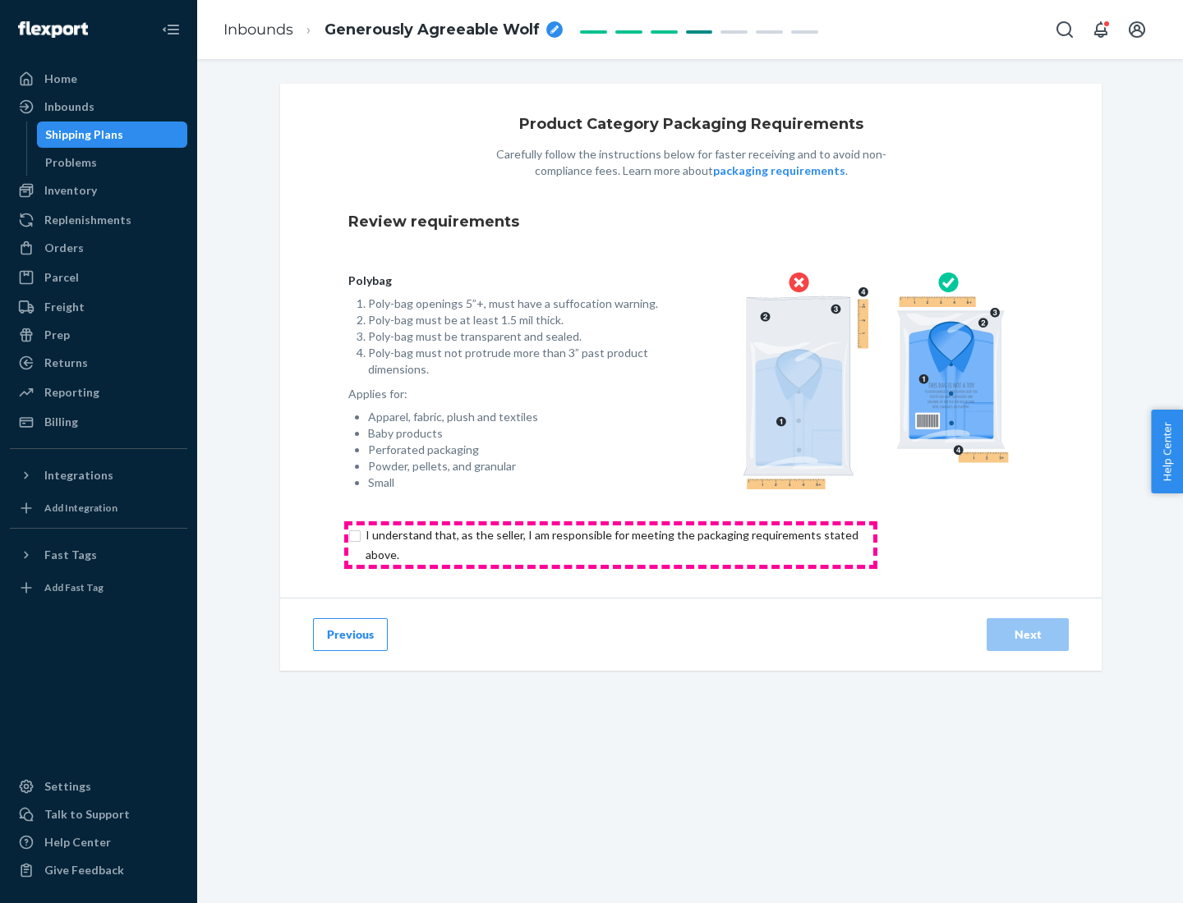
click at [610, 544] on input "checkbox" at bounding box center [621, 545] width 546 height 39
checkbox input "true"
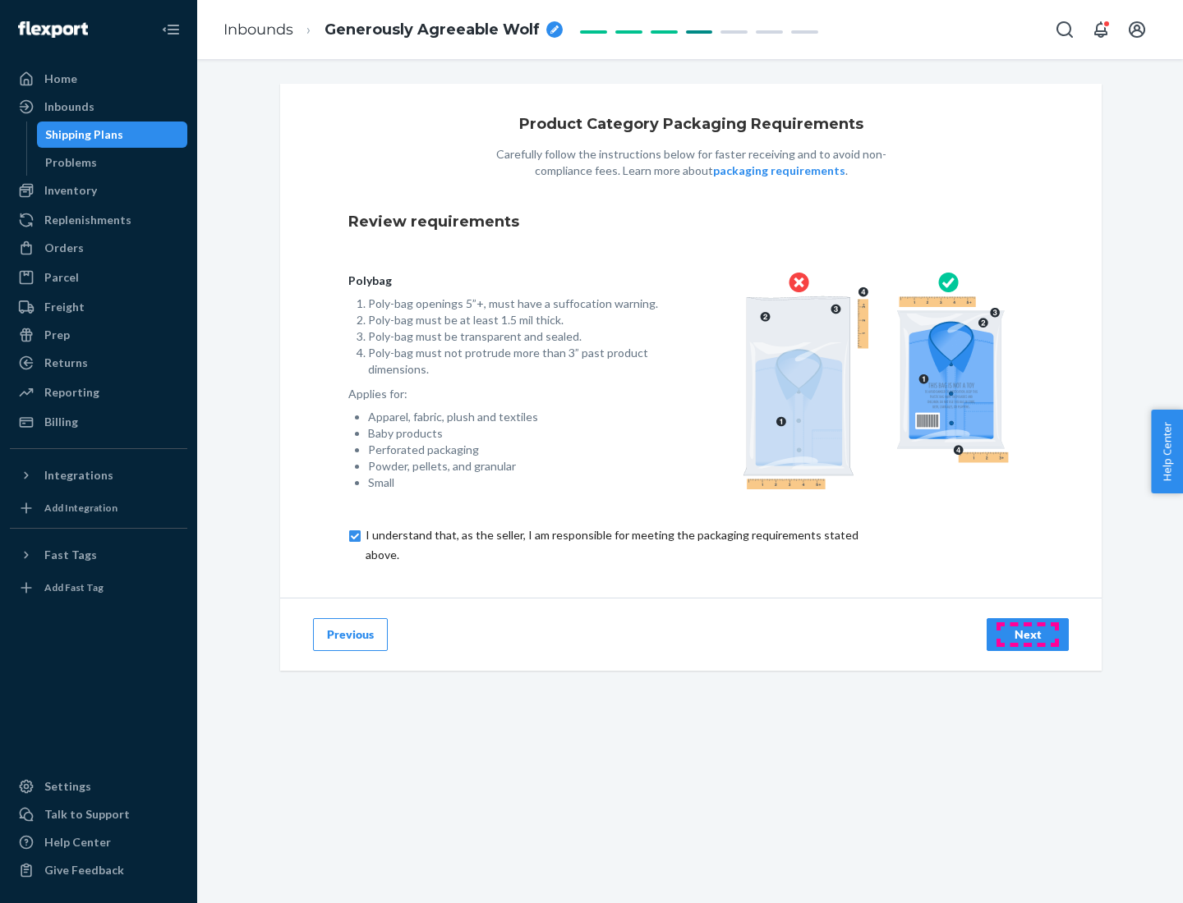
click at [1027, 634] on div "Next" at bounding box center [1027, 635] width 54 height 16
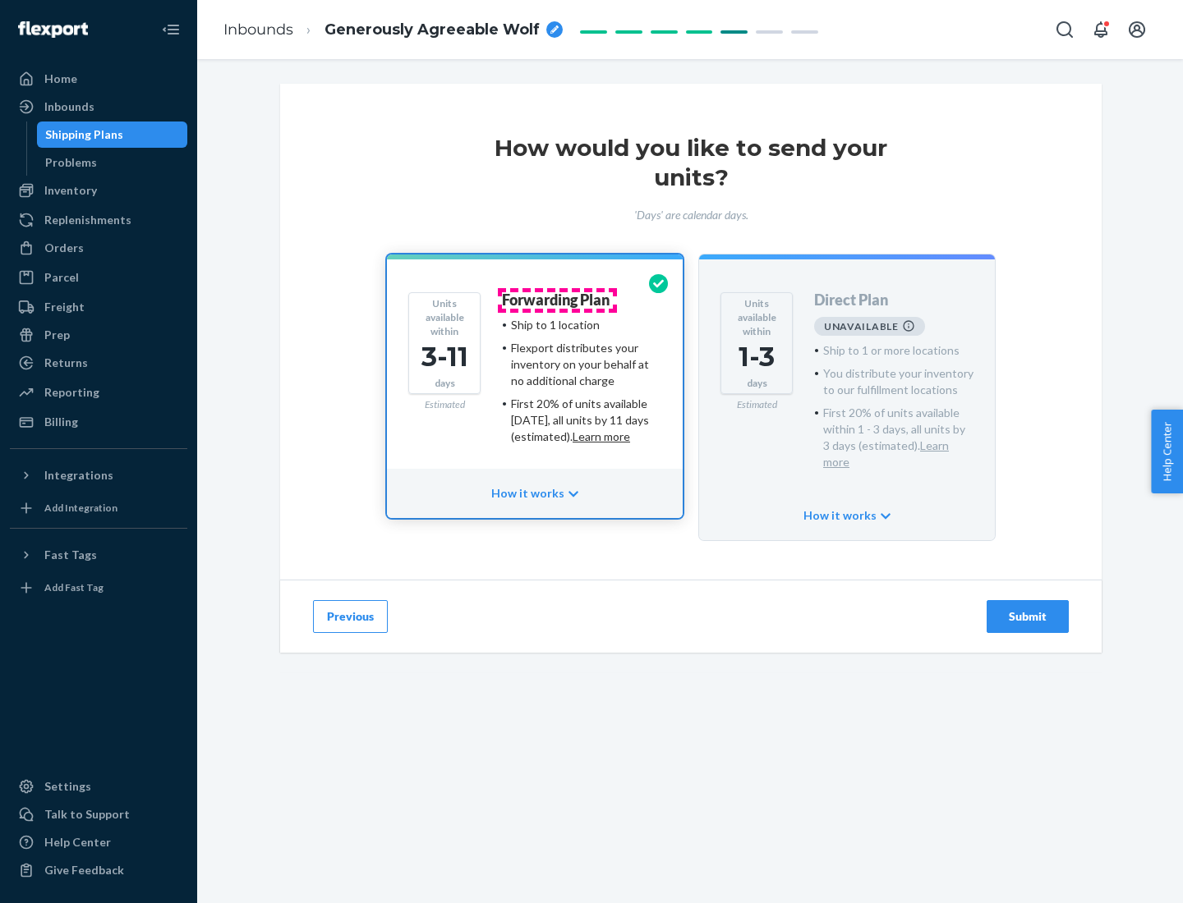
click at [557, 300] on h4 "Forwarding Plan" at bounding box center [556, 300] width 108 height 16
click at [1027, 609] on div "Submit" at bounding box center [1027, 617] width 54 height 16
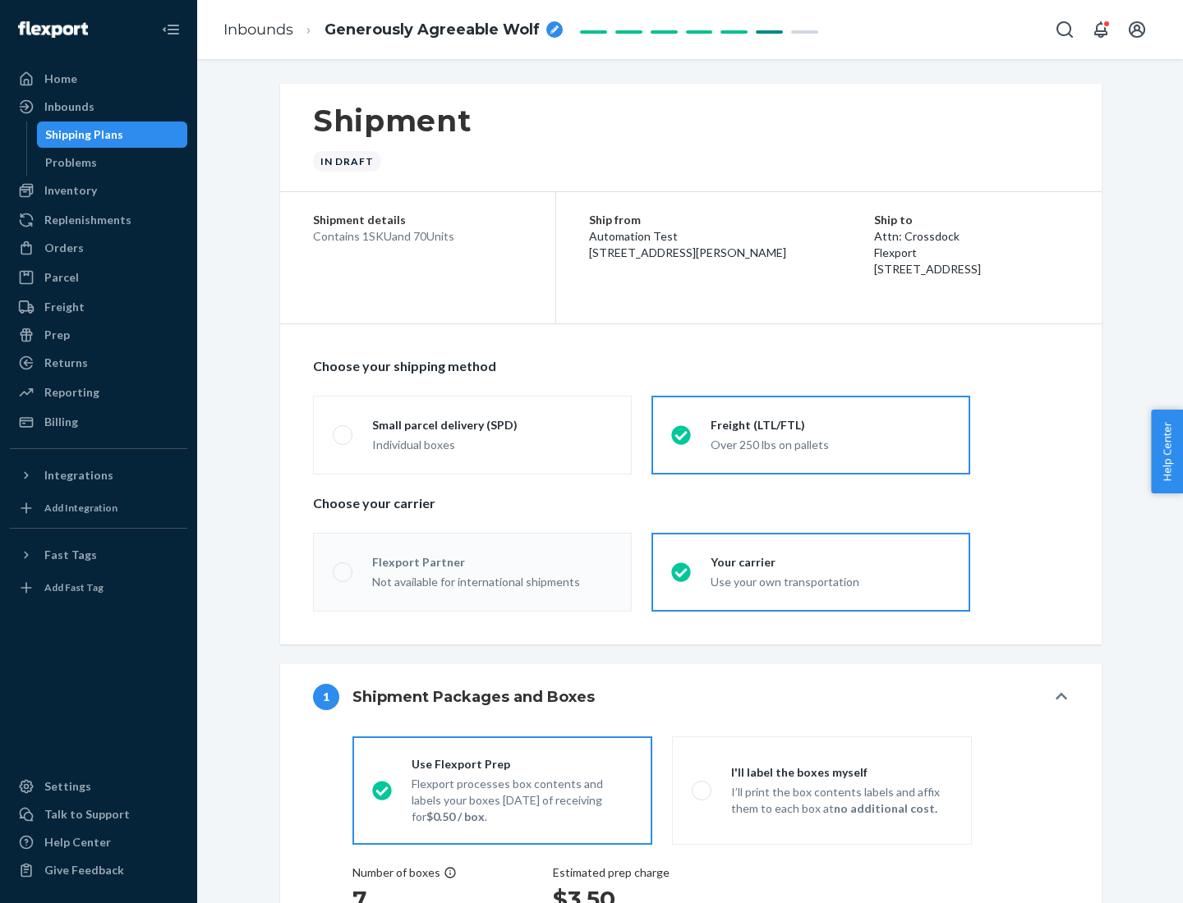
radio input "true"
radio input "false"
radio input "true"
radio input "false"
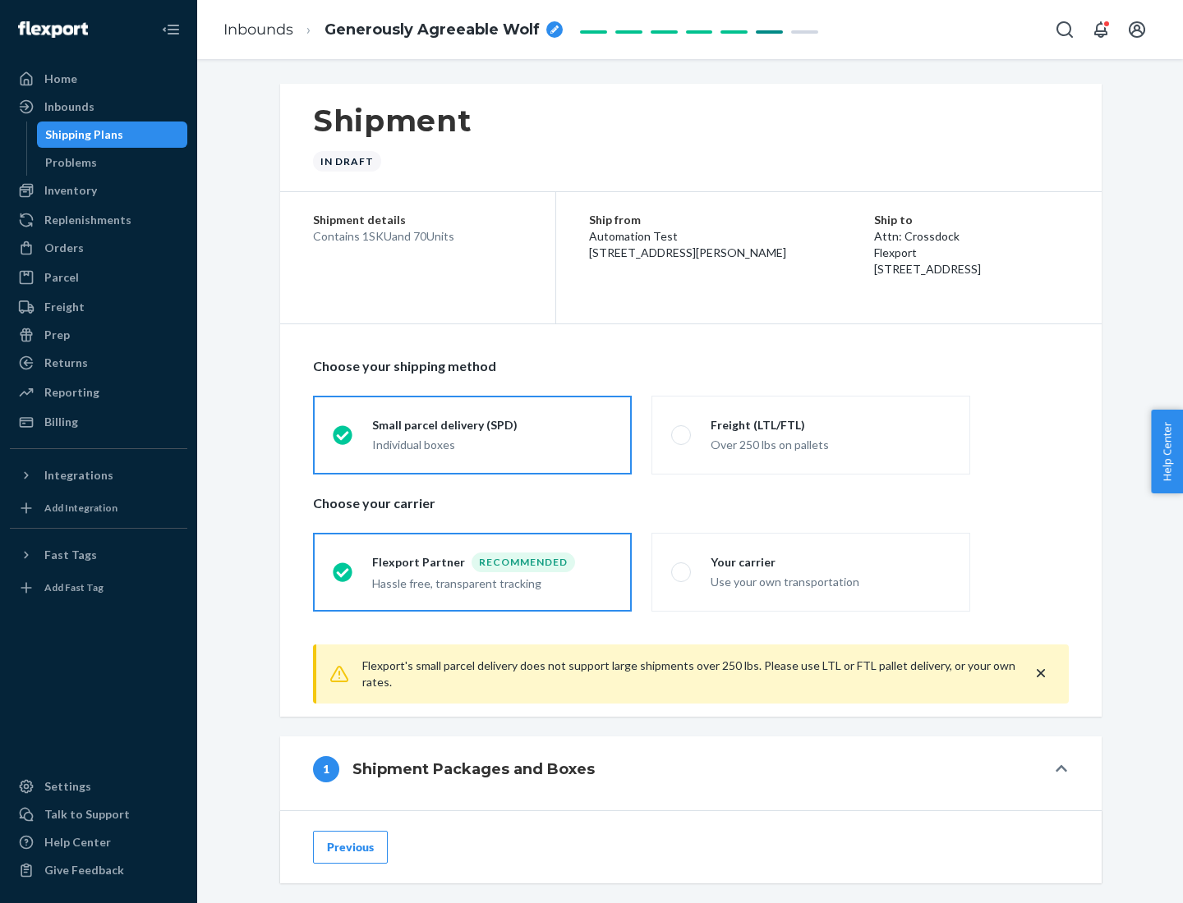
click at [492, 444] on div "Individual boxes" at bounding box center [492, 445] width 240 height 16
click at [343, 440] on input "Small parcel delivery (SPD) Individual boxes" at bounding box center [338, 435] width 11 height 11
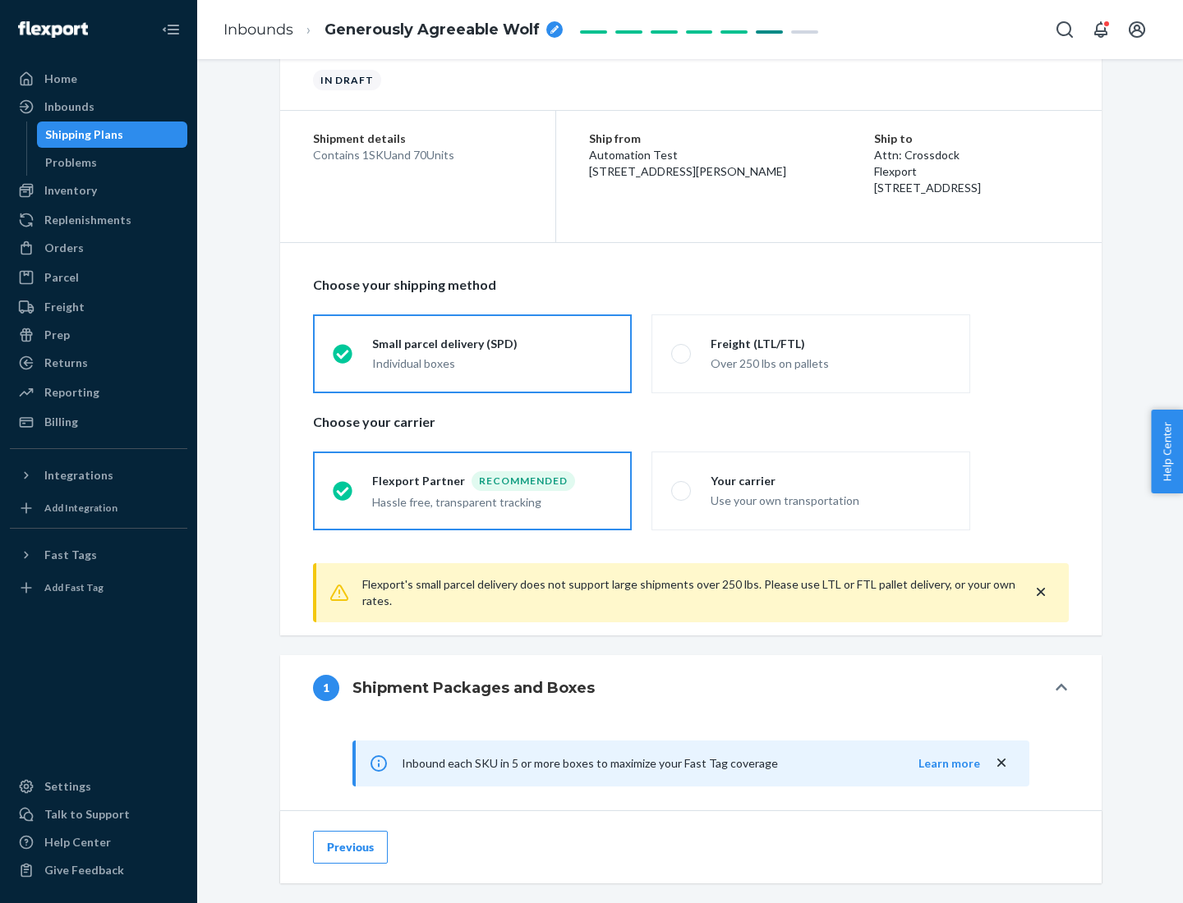
click at [492, 480] on div "Recommended" at bounding box center [522, 481] width 103 height 20
click at [343, 485] on input "Flexport Partner Recommended Hassle free, transparent tracking" at bounding box center [338, 490] width 11 height 11
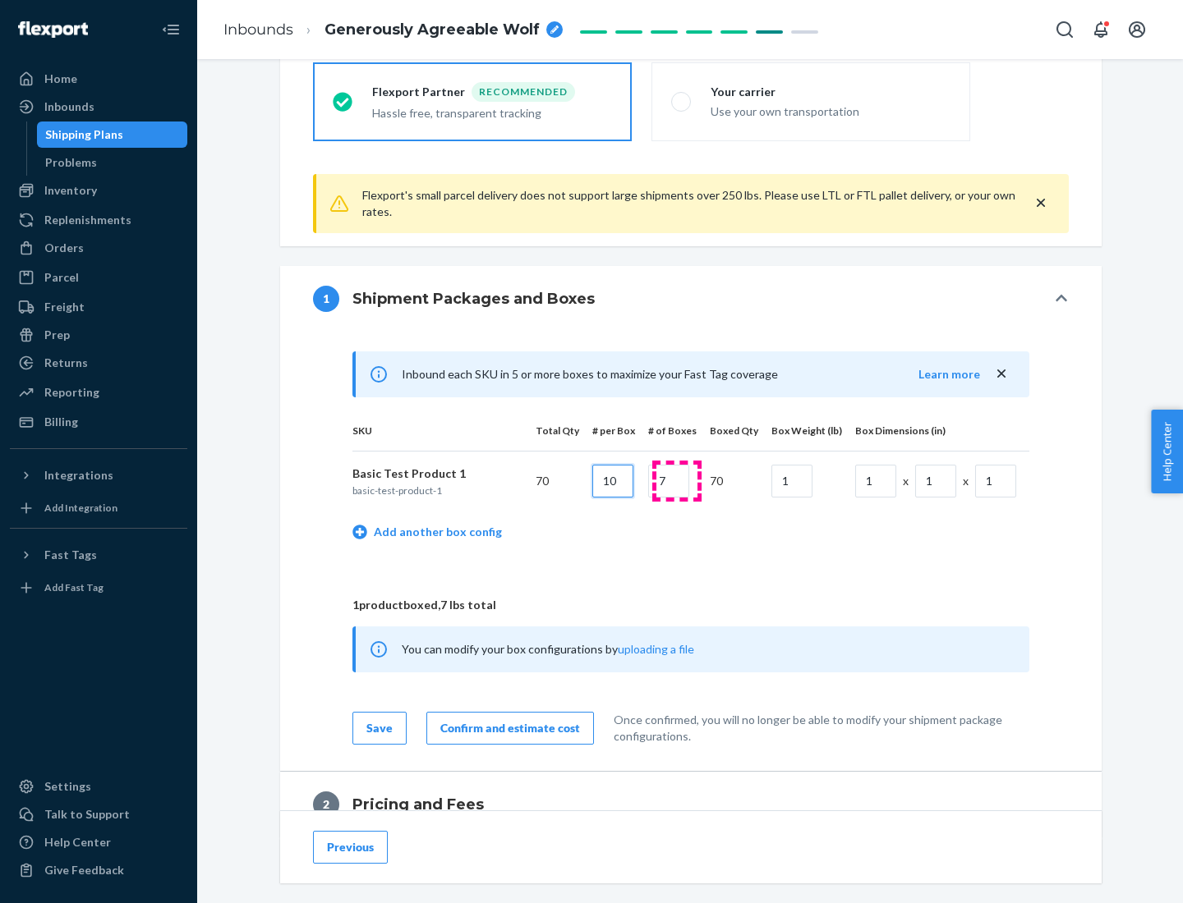
type input "10"
type input "7"
type input "1"
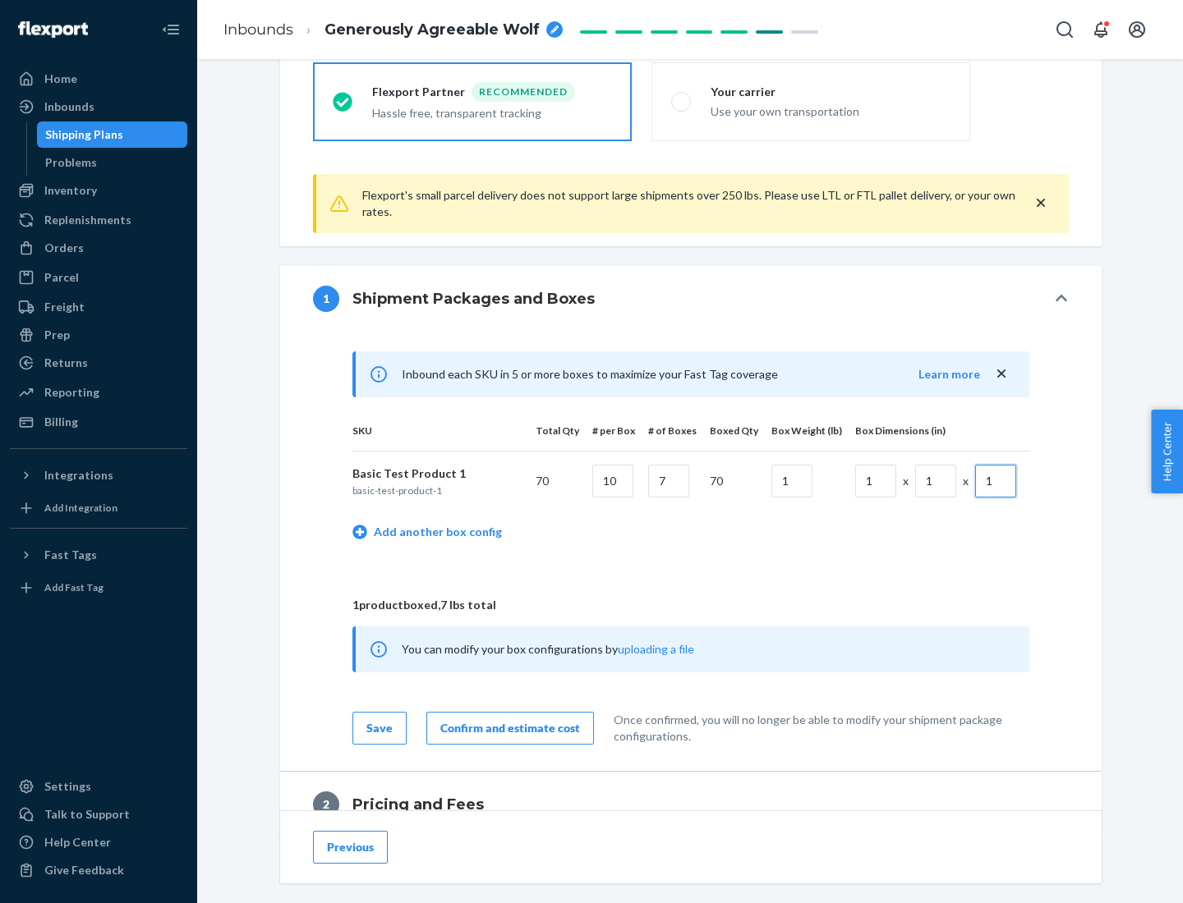
scroll to position [718, 0]
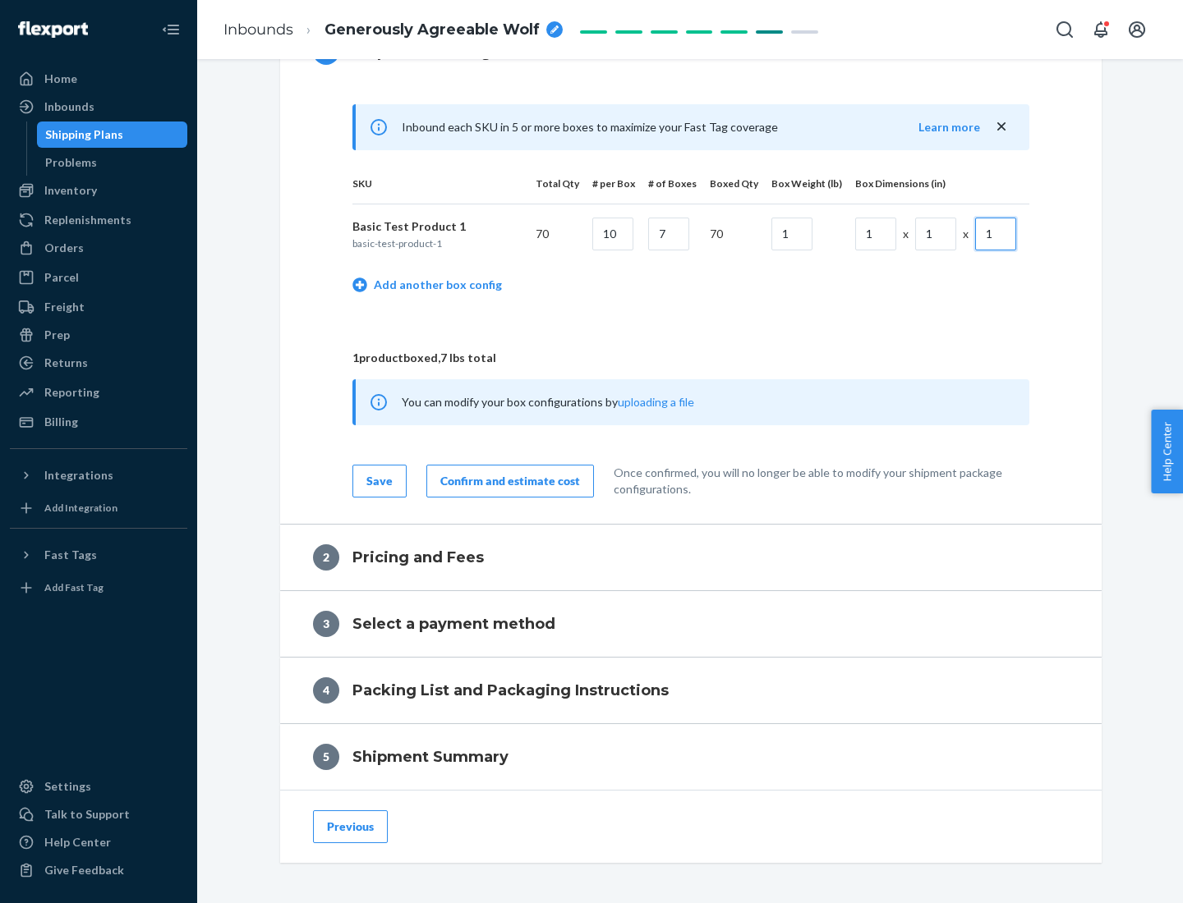
type input "1"
click at [507, 480] on div "Confirm and estimate cost" at bounding box center [510, 481] width 140 height 16
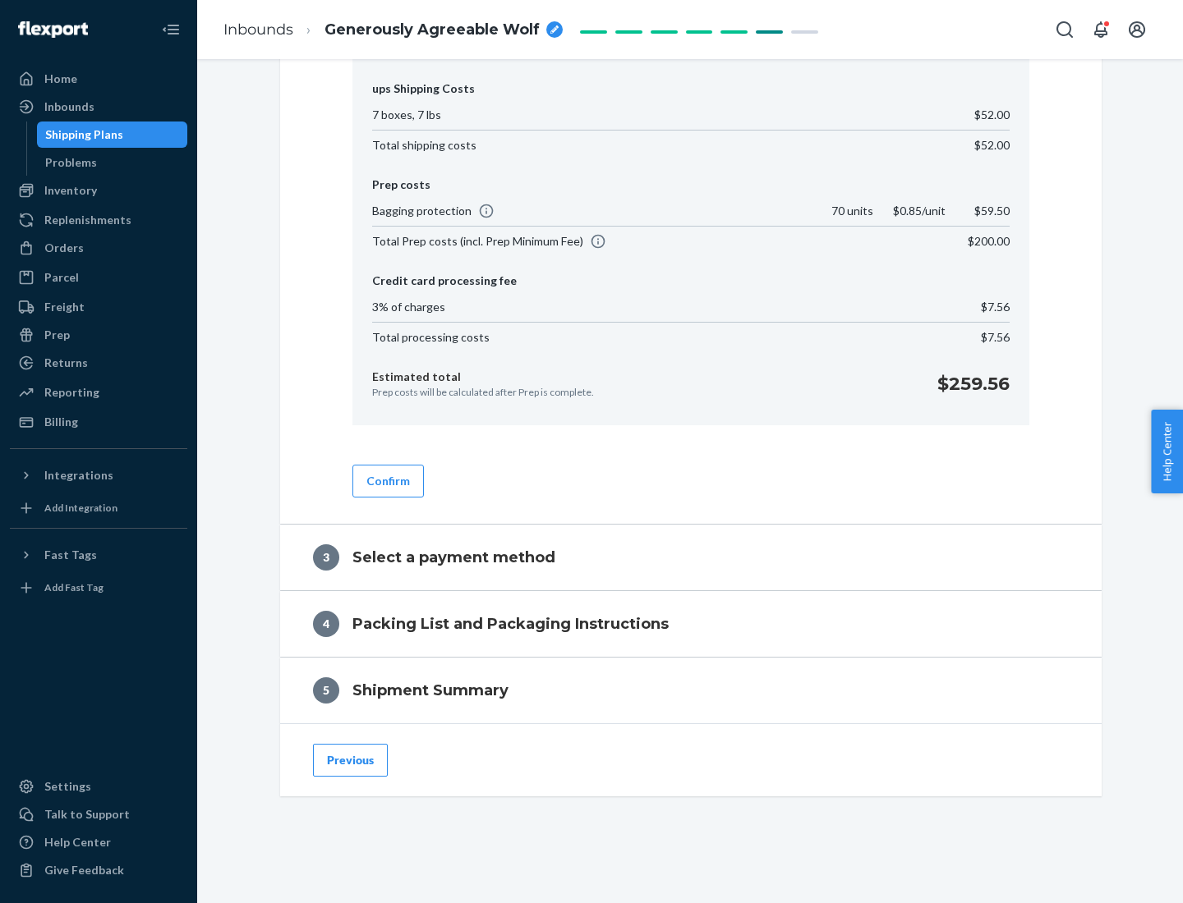
click at [387, 480] on button "Confirm" at bounding box center [387, 481] width 71 height 33
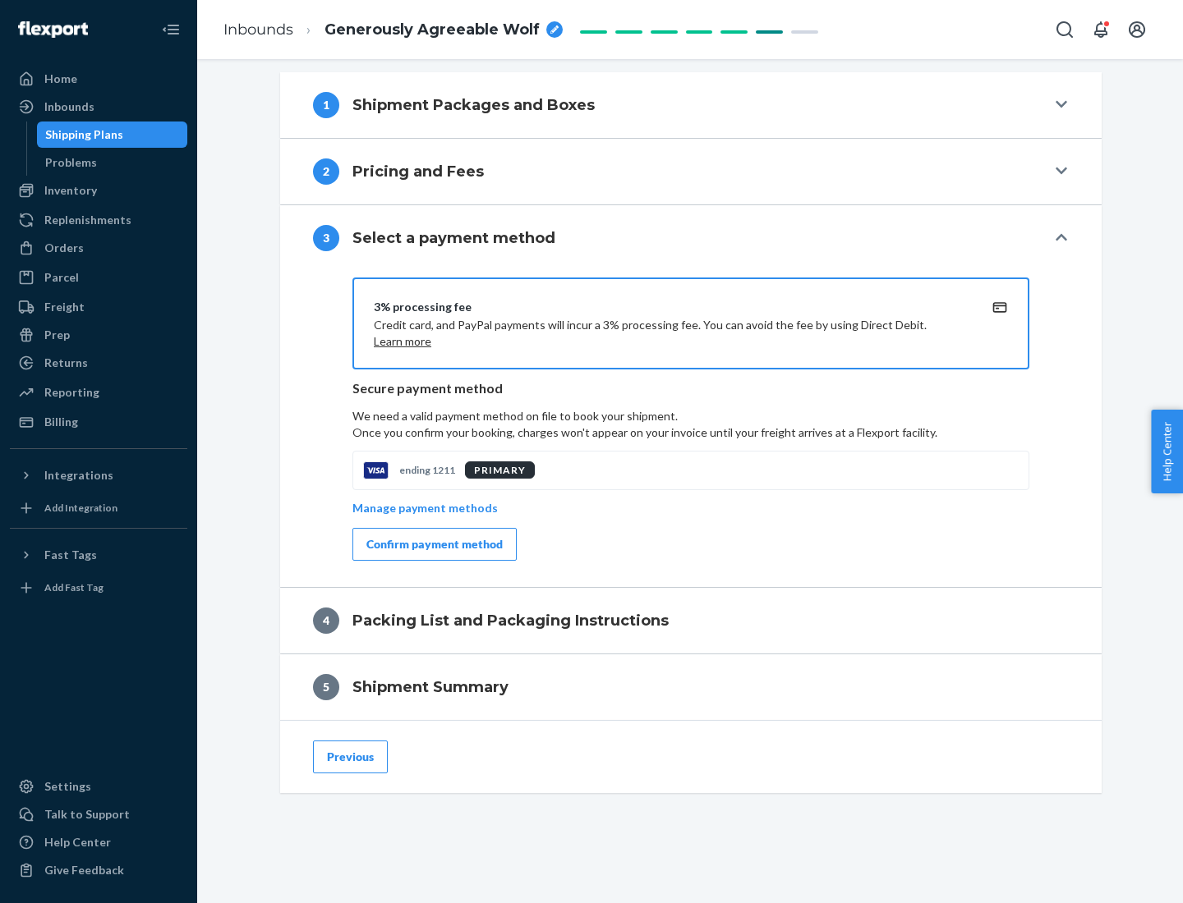
scroll to position [664, 0]
click at [433, 544] on div "Confirm payment method" at bounding box center [434, 544] width 136 height 16
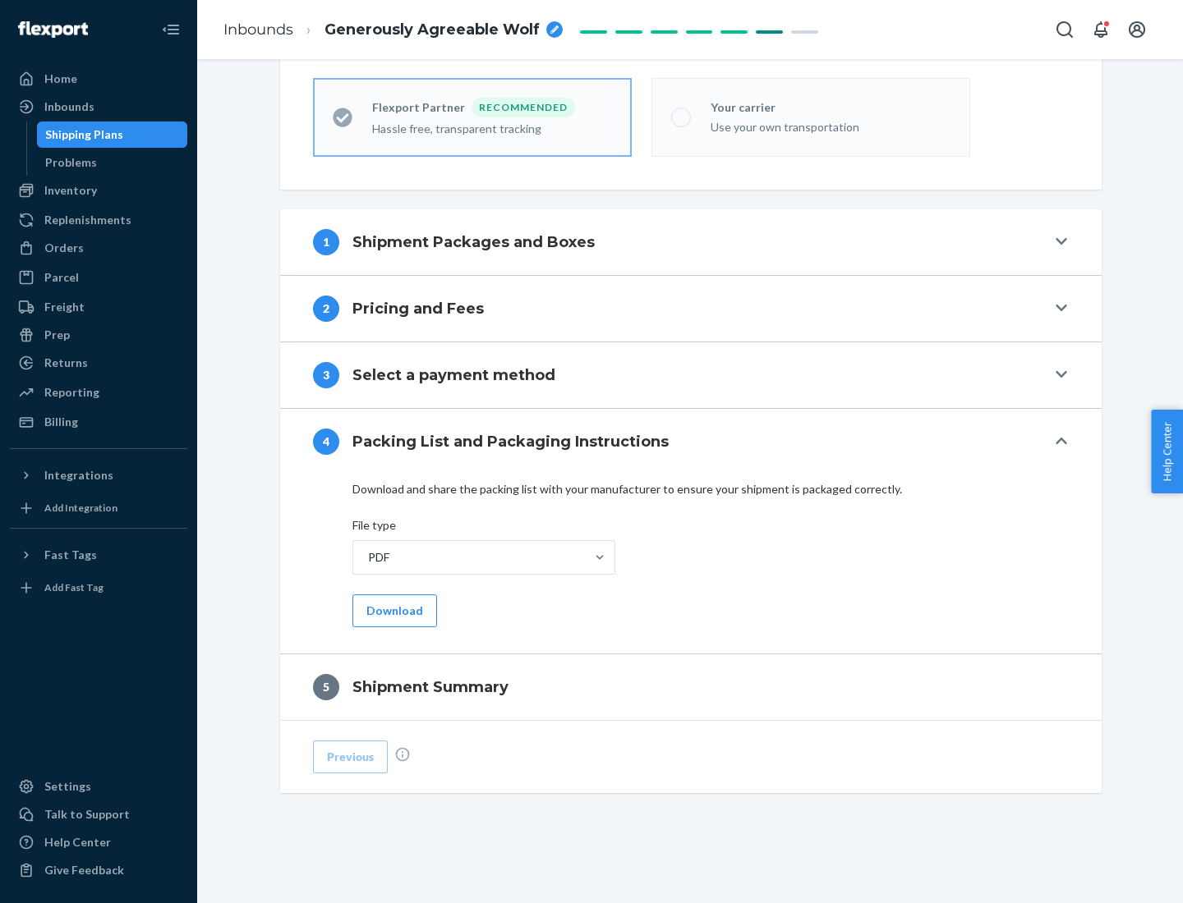
scroll to position [455, 0]
click at [393, 610] on button "Download" at bounding box center [394, 611] width 85 height 33
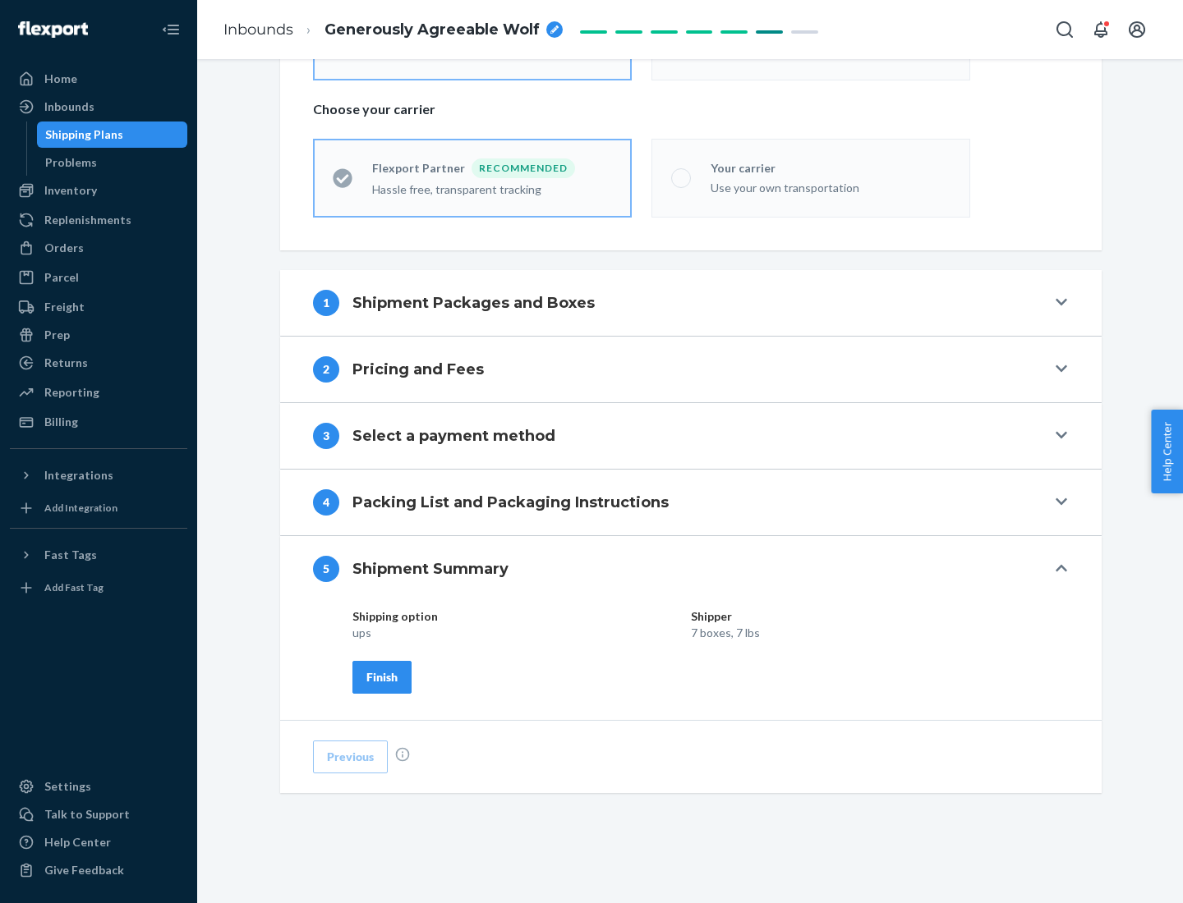
scroll to position [394, 0]
